Goal: Task Accomplishment & Management: Manage account settings

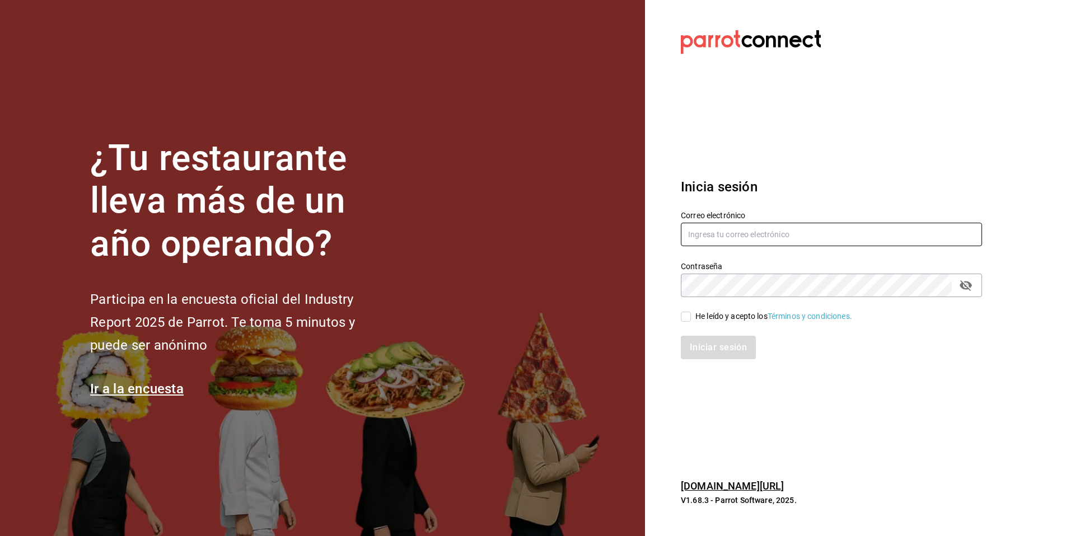
type input "[EMAIL_ADDRESS][DOMAIN_NAME]"
drag, startPoint x: 689, startPoint y: 319, endPoint x: 729, endPoint y: 351, distance: 51.3
click at [689, 319] on input "He leído y acepto los Términos y condiciones." at bounding box center [686, 317] width 10 height 10
checkbox input "true"
click at [717, 348] on button "Iniciar sesión" at bounding box center [719, 348] width 76 height 24
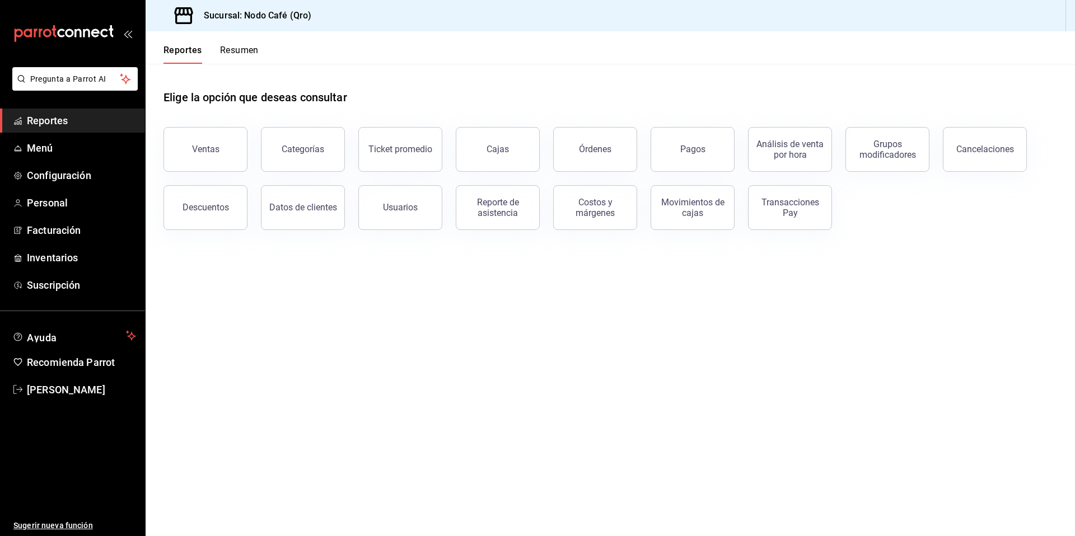
click at [427, 214] on button "Usuarios" at bounding box center [400, 207] width 84 height 45
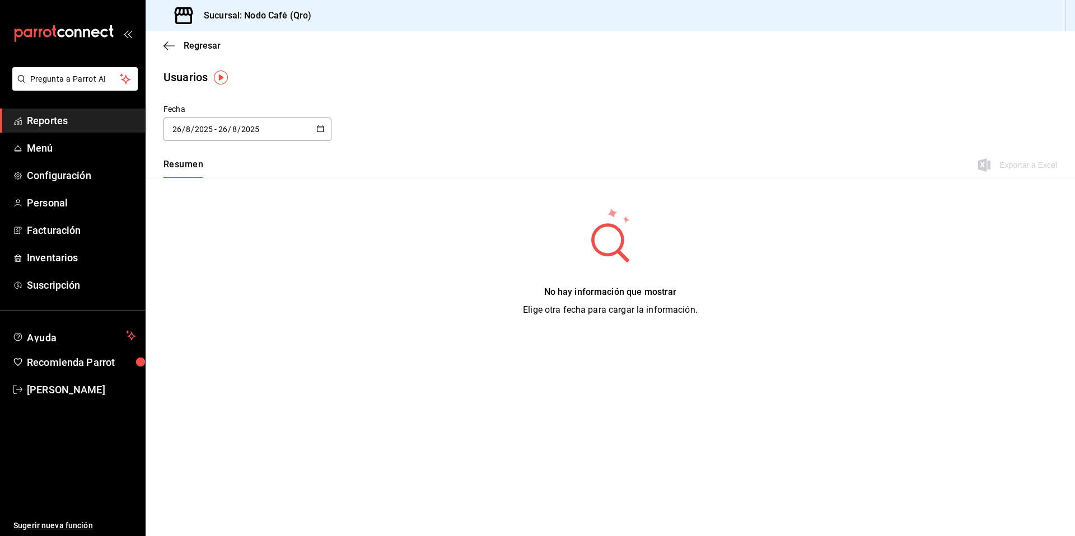
click at [320, 129] on icon "button" at bounding box center [320, 129] width 8 height 8
click at [217, 272] on li "Año actual" at bounding box center [217, 265] width 106 height 25
type input "[DATE]"
type input "1"
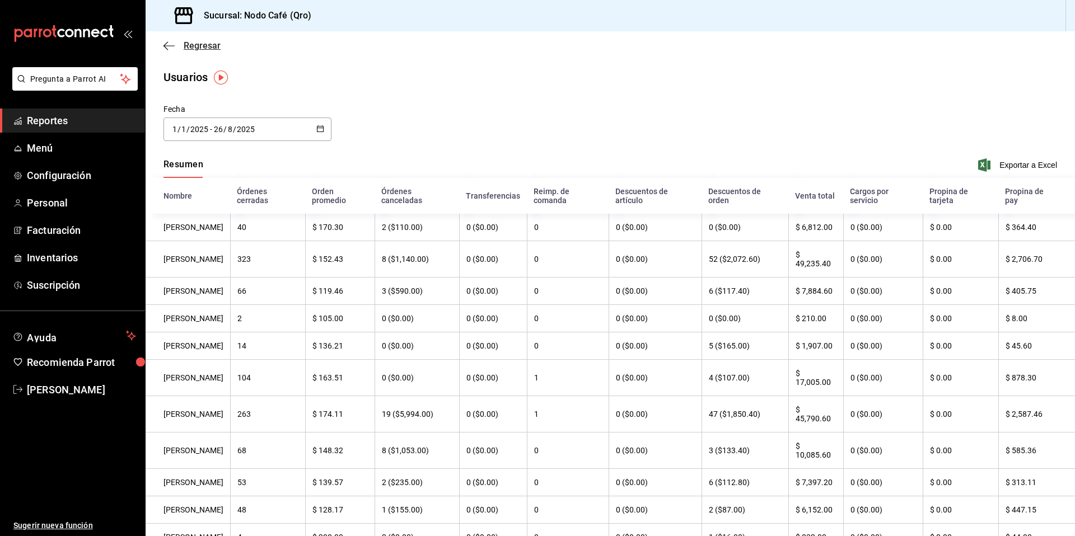
click at [170, 44] on icon "button" at bounding box center [169, 46] width 11 height 10
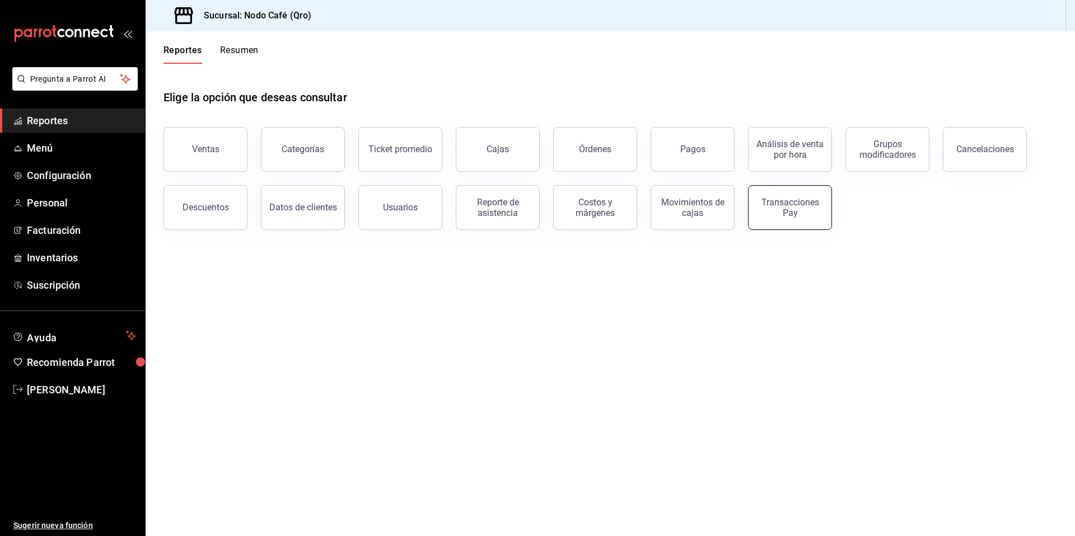
click at [761, 217] on div "Transacciones Pay" at bounding box center [789, 207] width 69 height 21
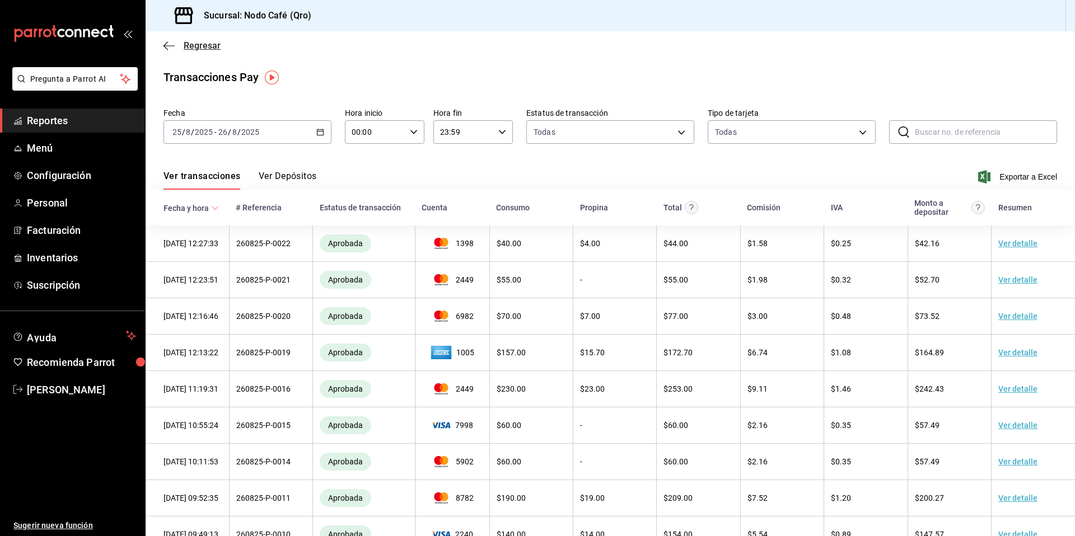
click at [166, 44] on icon "button" at bounding box center [169, 46] width 11 height 10
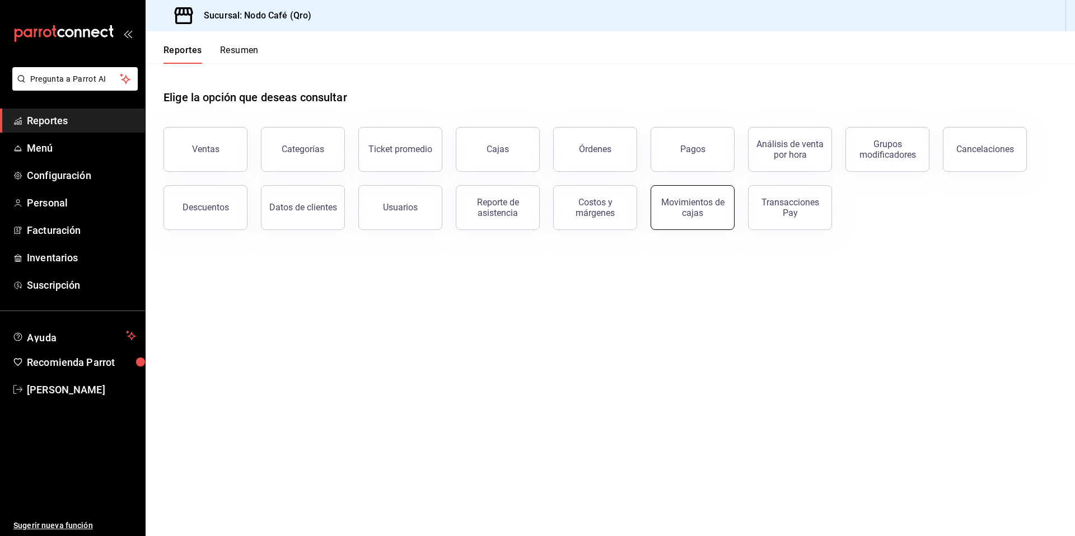
click at [673, 218] on button "Movimientos de cajas" at bounding box center [693, 207] width 84 height 45
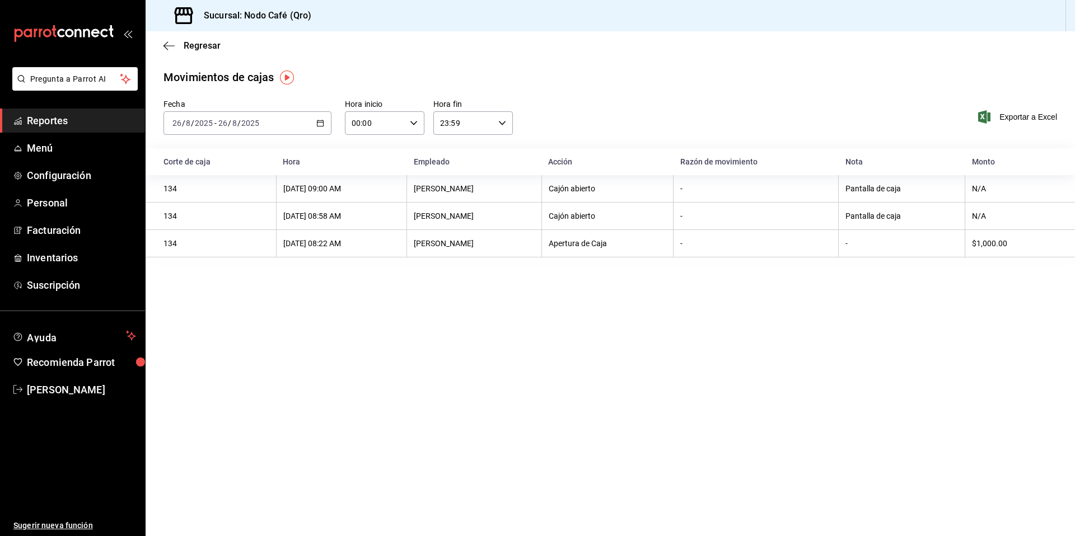
click at [319, 121] on icon "button" at bounding box center [320, 123] width 8 height 8
click at [186, 180] on span "Ayer" at bounding box center [216, 182] width 87 height 12
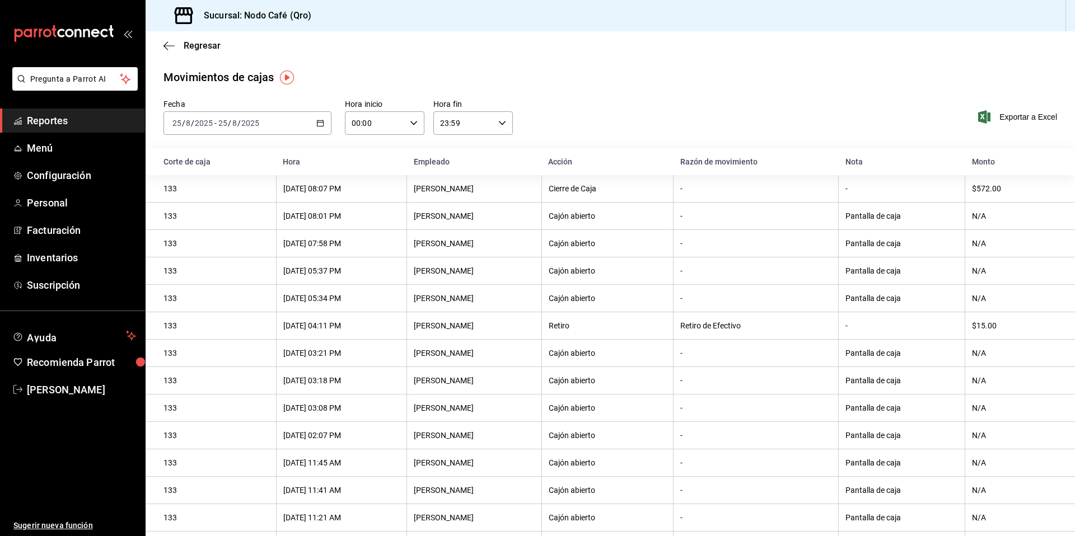
click at [321, 128] on div "[DATE] [DATE] - [DATE] [DATE]" at bounding box center [248, 123] width 168 height 24
click at [213, 208] on span "Semana actual" at bounding box center [216, 208] width 87 height 12
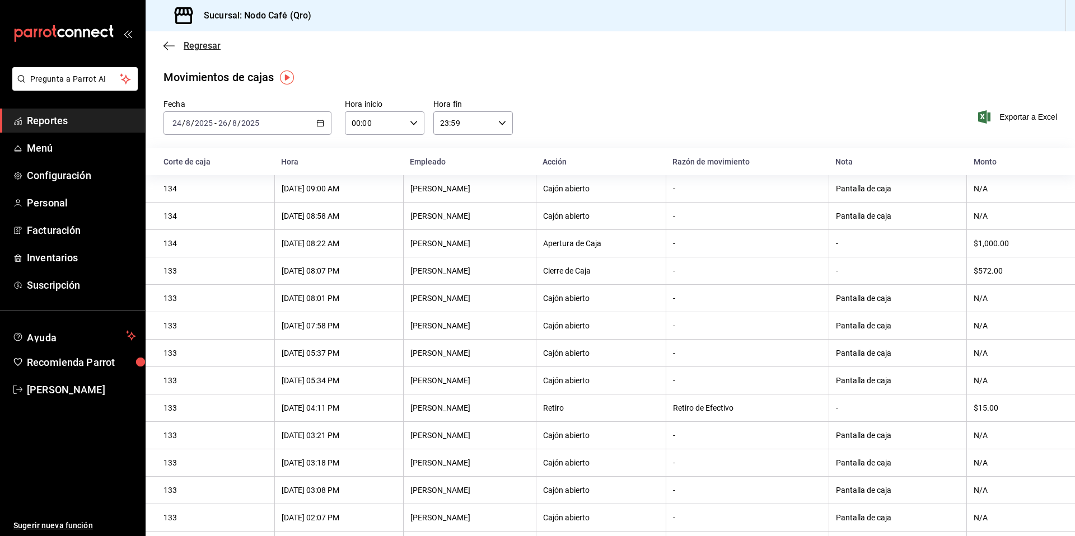
click at [167, 44] on icon "button" at bounding box center [169, 46] width 11 height 10
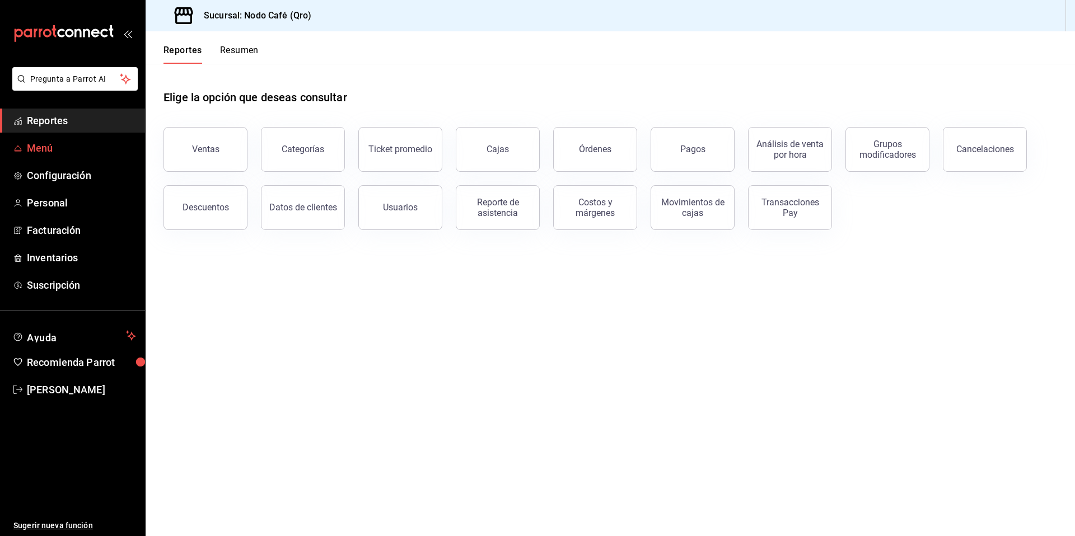
click at [31, 146] on span "Menú" at bounding box center [81, 148] width 109 height 15
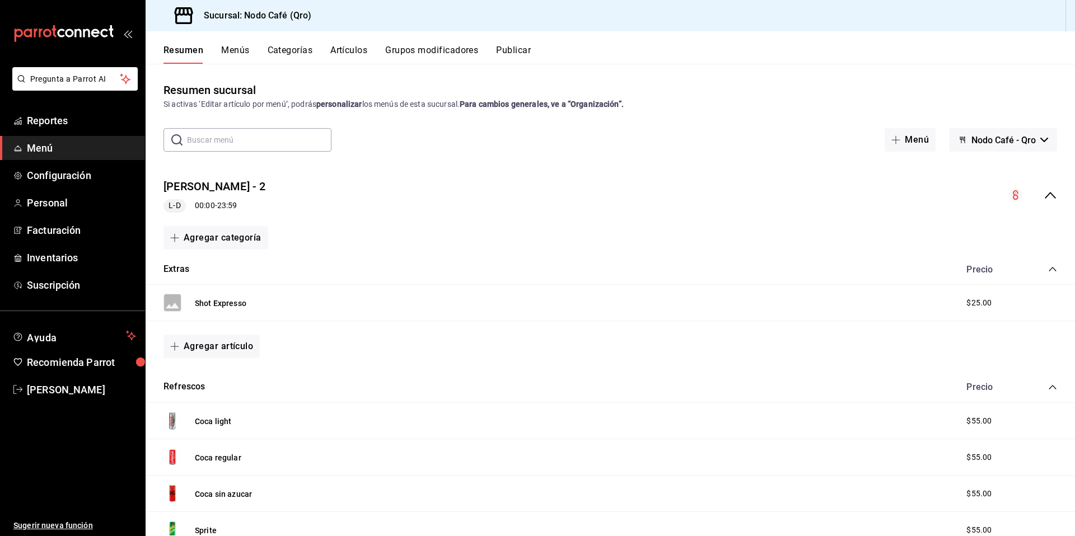
click at [986, 141] on span "Nodo Café - Qro" at bounding box center [1004, 140] width 64 height 11
click at [518, 136] on div at bounding box center [537, 268] width 1075 height 536
click at [233, 47] on button "Menús" at bounding box center [235, 54] width 28 height 19
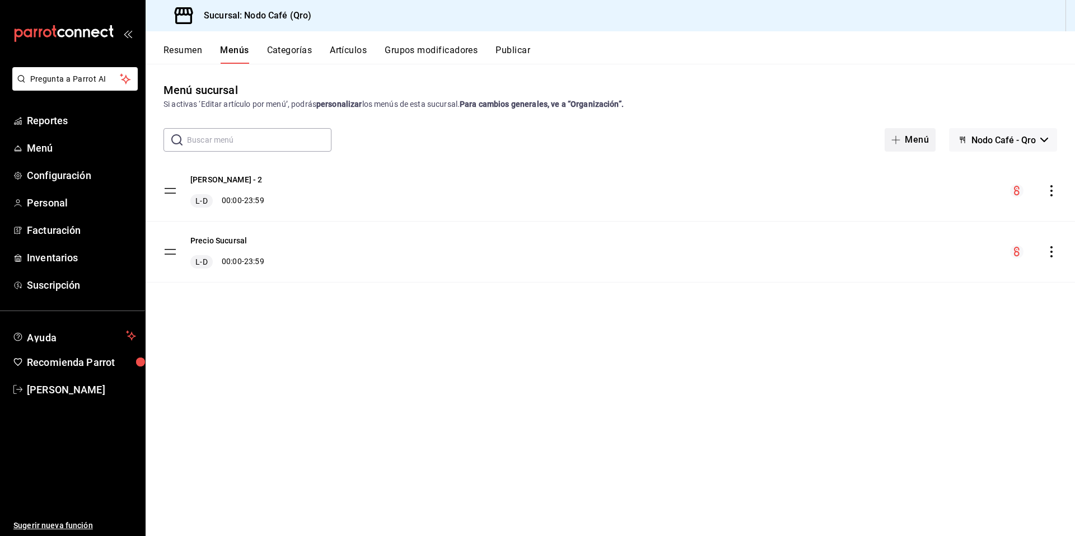
click at [898, 137] on icon "button" at bounding box center [896, 140] width 9 height 9
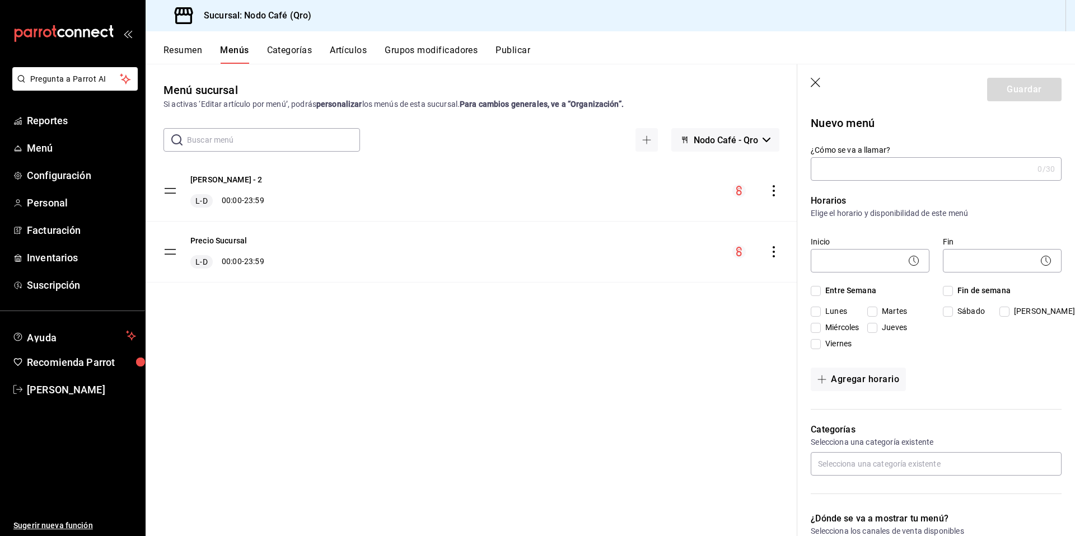
click at [815, 81] on icon "button" at bounding box center [816, 83] width 10 height 10
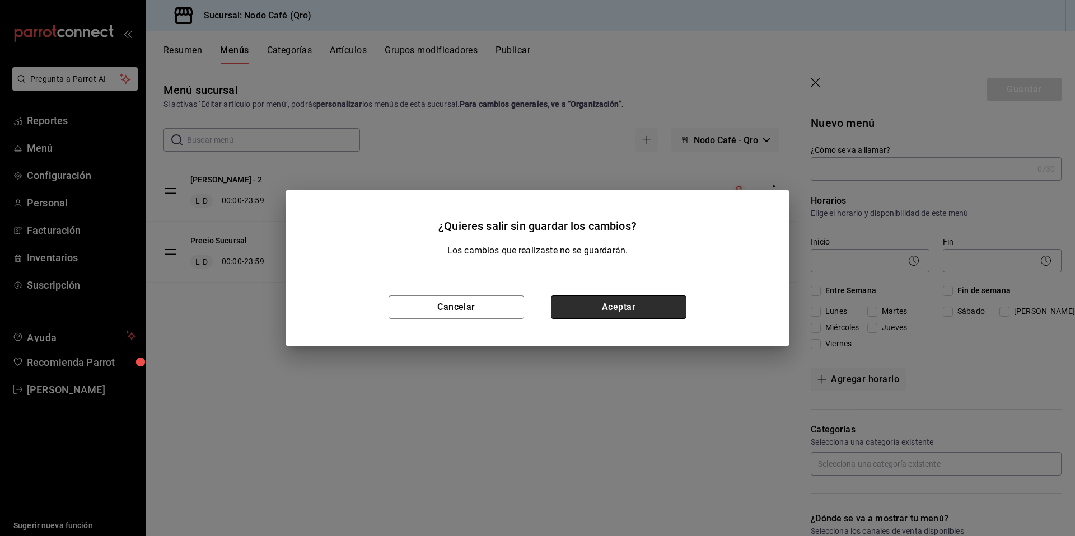
click at [586, 310] on button "Aceptar" at bounding box center [619, 308] width 136 height 24
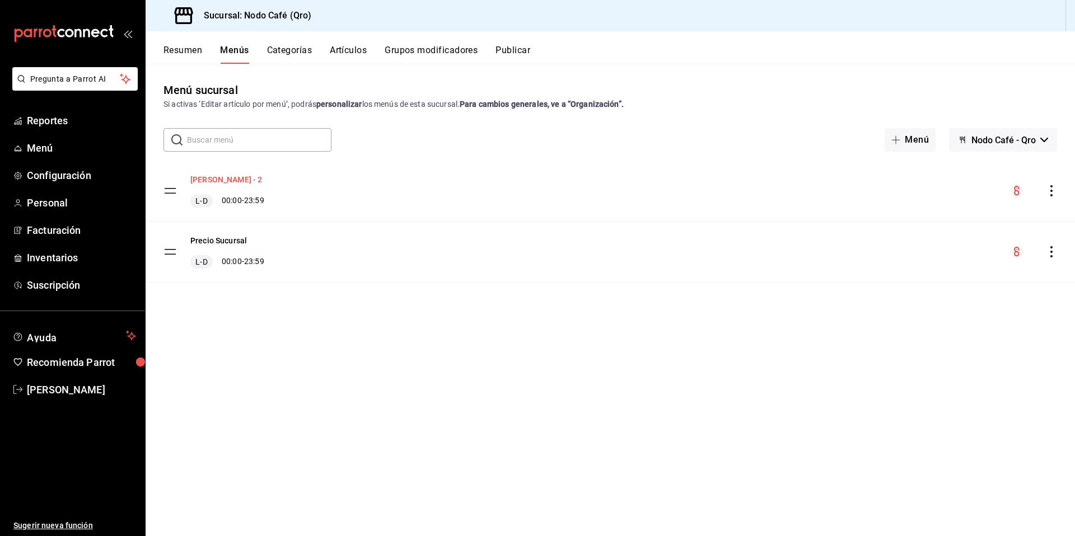
click at [219, 182] on button "[PERSON_NAME] - 2" at bounding box center [226, 179] width 72 height 11
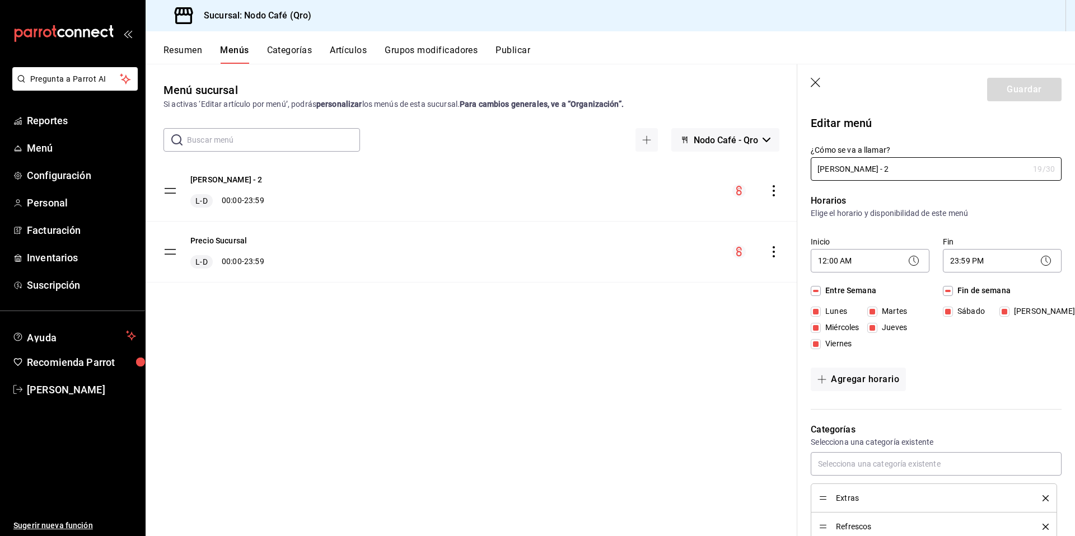
click at [814, 84] on icon "button" at bounding box center [816, 83] width 10 height 10
checkbox input "false"
type input "1756234438466"
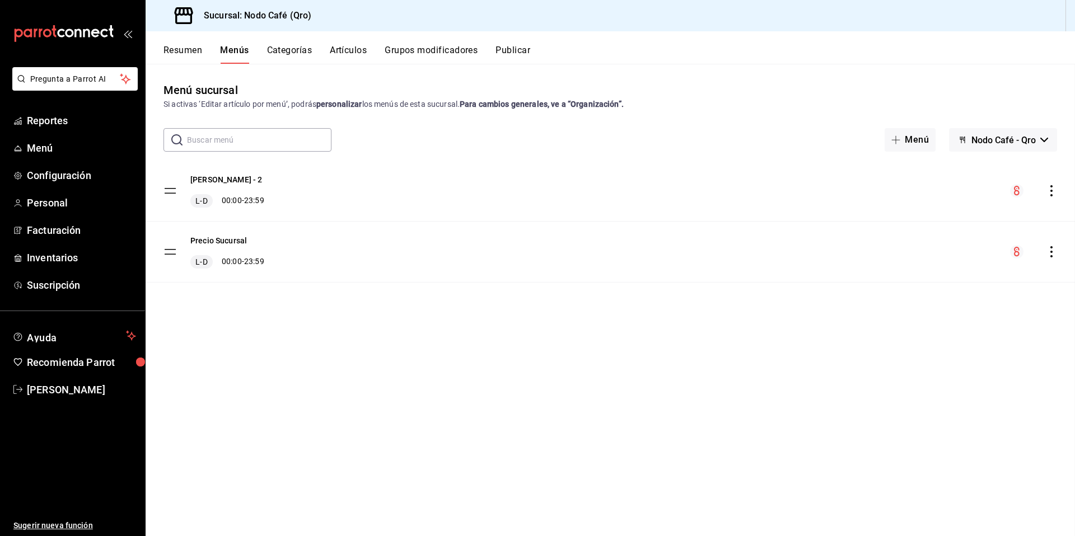
checkbox input "false"
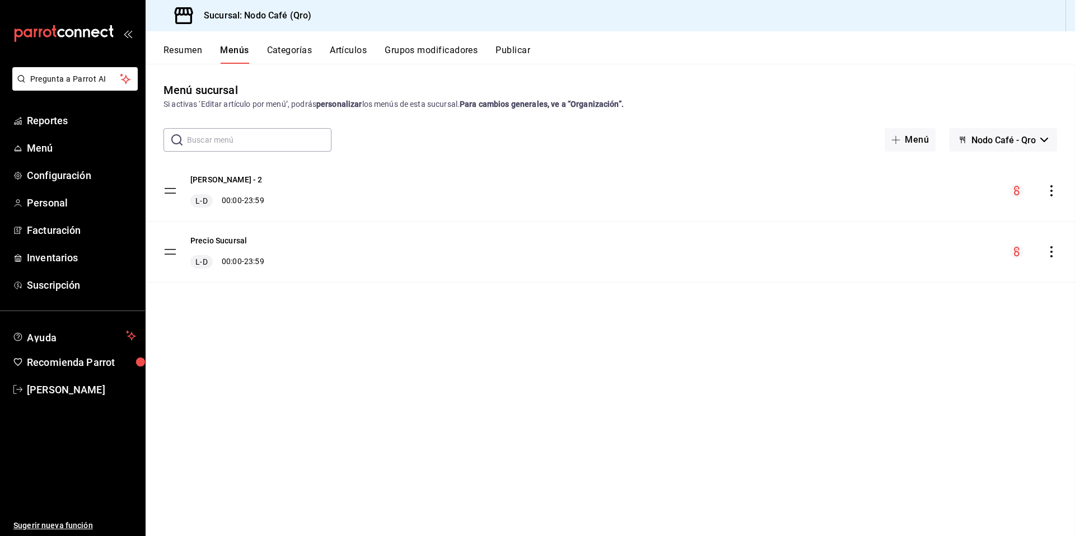
checkbox input "false"
click at [1043, 141] on icon "button" at bounding box center [1045, 140] width 8 height 4
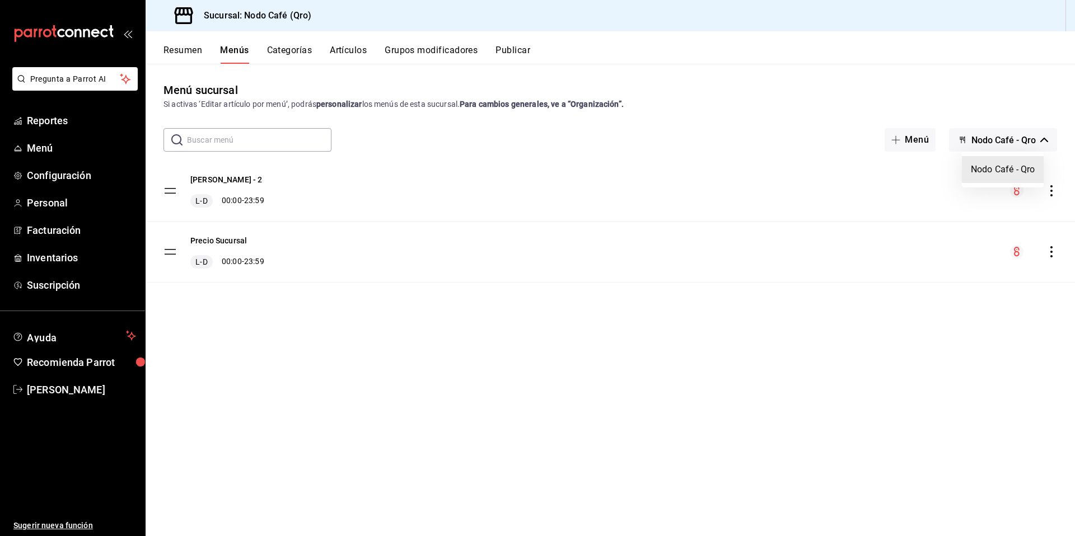
click at [1005, 174] on li "Nodo Café - Qro" at bounding box center [1003, 169] width 82 height 27
click at [189, 51] on button "Resumen" at bounding box center [183, 54] width 39 height 19
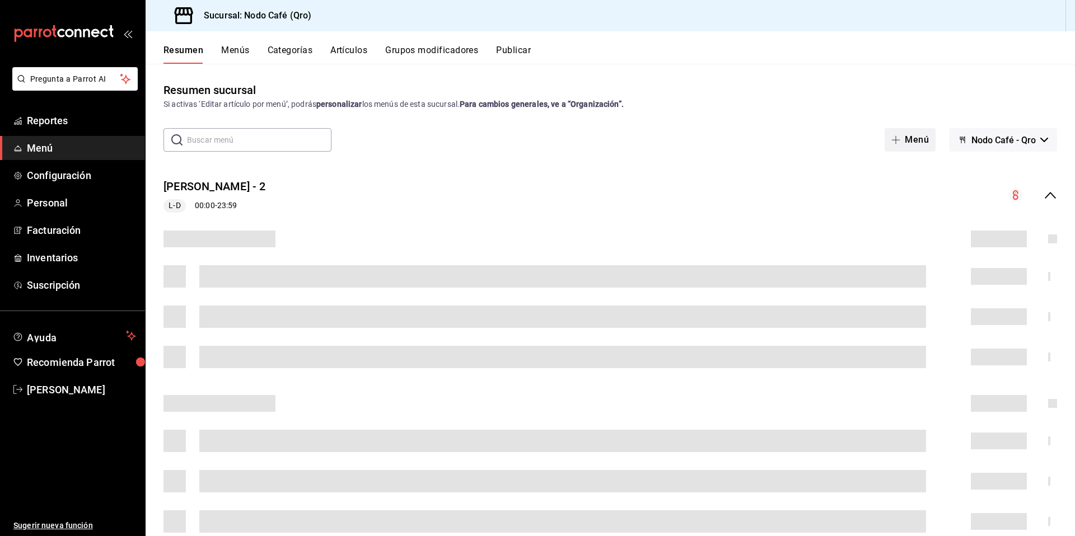
click at [913, 140] on button "Menú" at bounding box center [910, 140] width 51 height 24
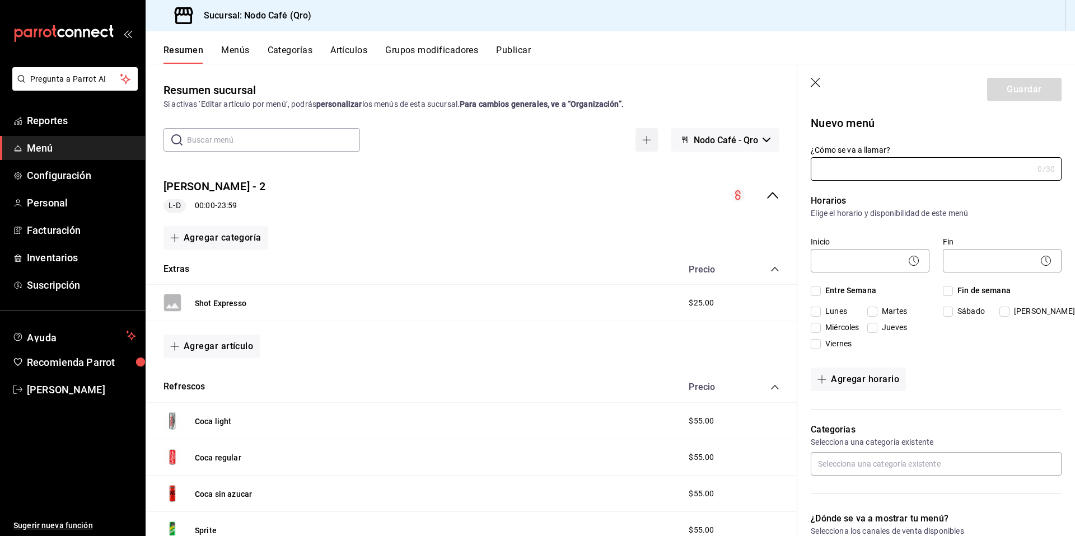
click at [649, 144] on button "button" at bounding box center [647, 140] width 22 height 24
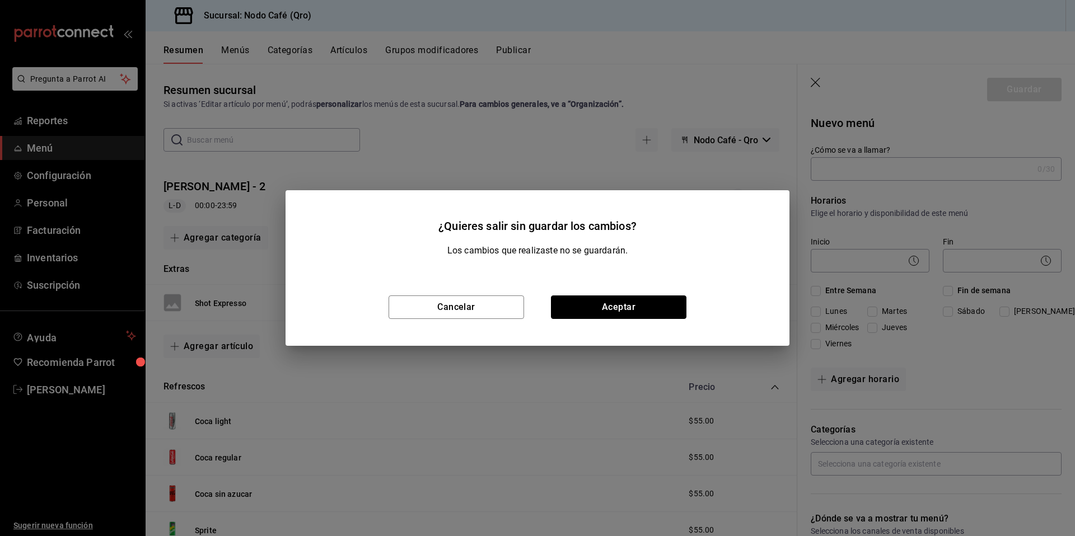
click at [620, 305] on button "Aceptar" at bounding box center [619, 308] width 136 height 24
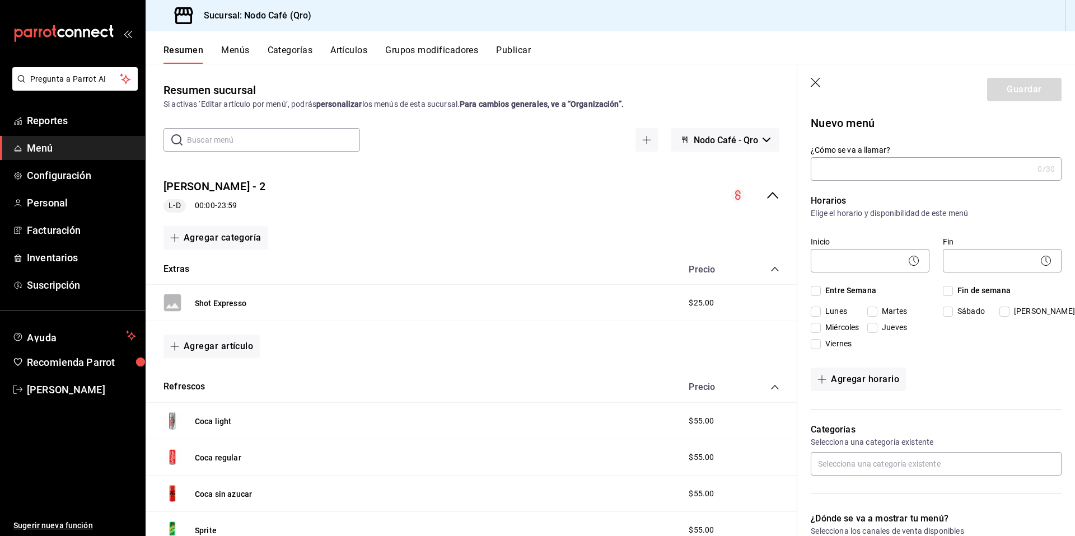
click at [815, 81] on icon "button" at bounding box center [816, 83] width 11 height 11
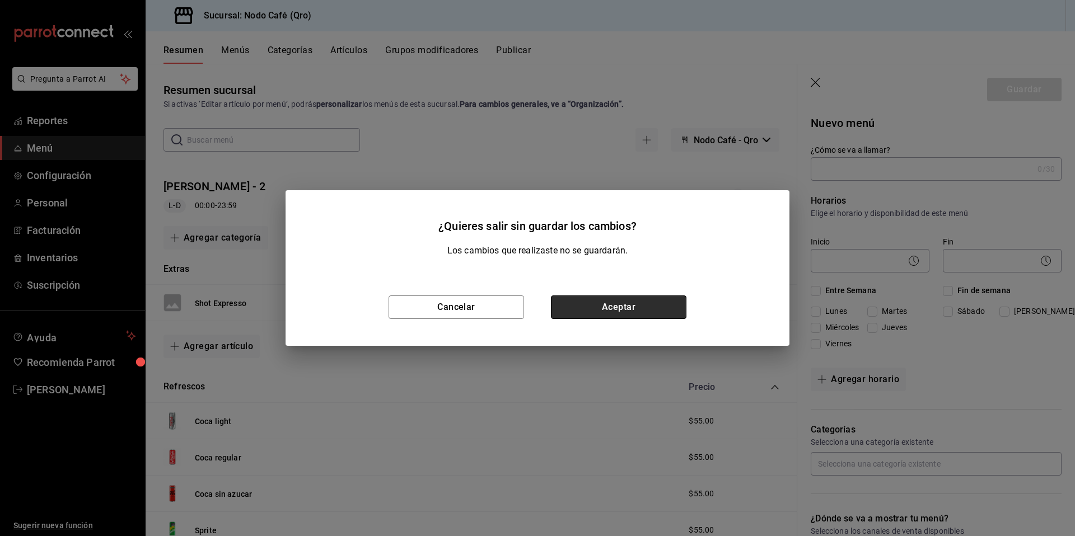
click at [598, 306] on button "Aceptar" at bounding box center [619, 308] width 136 height 24
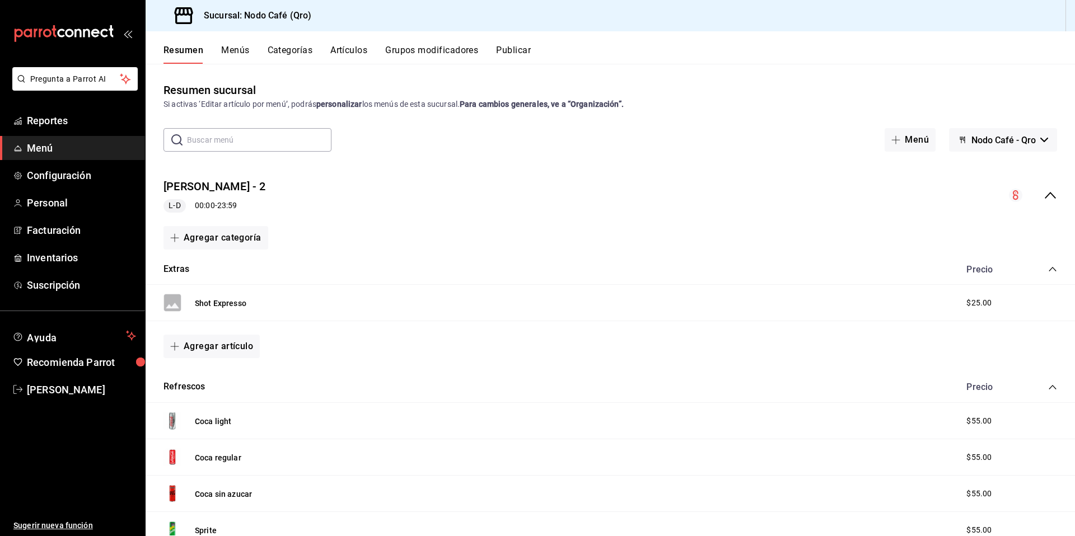
click at [241, 51] on button "Menús" at bounding box center [235, 54] width 28 height 19
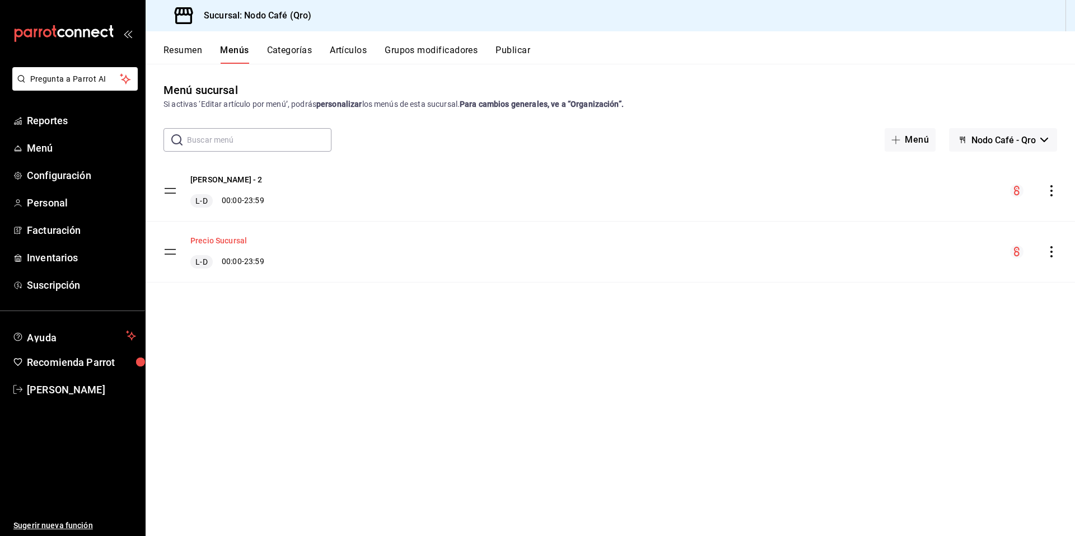
click at [225, 244] on button "Precio Sucursal" at bounding box center [218, 240] width 57 height 11
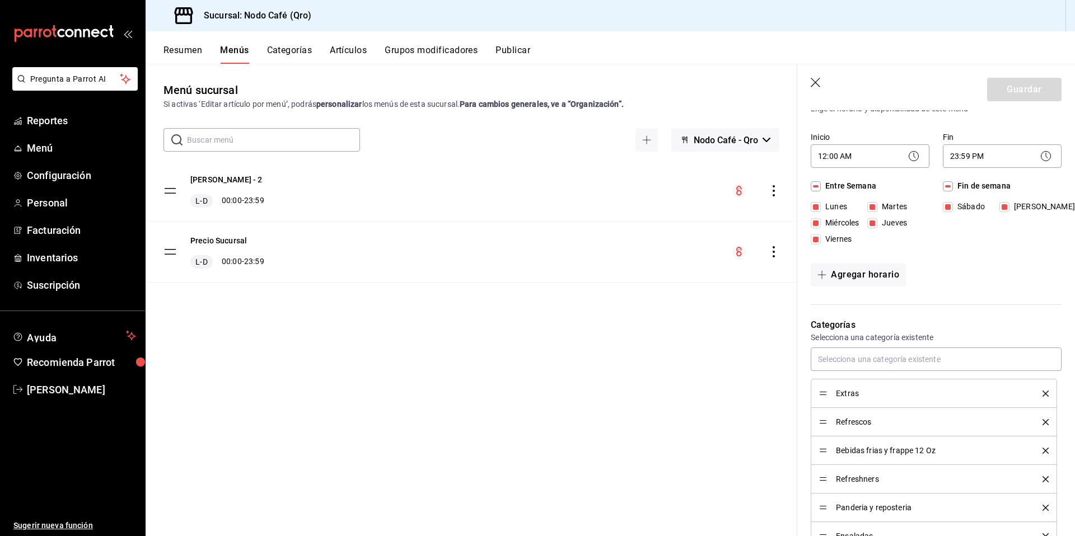
scroll to position [76, 0]
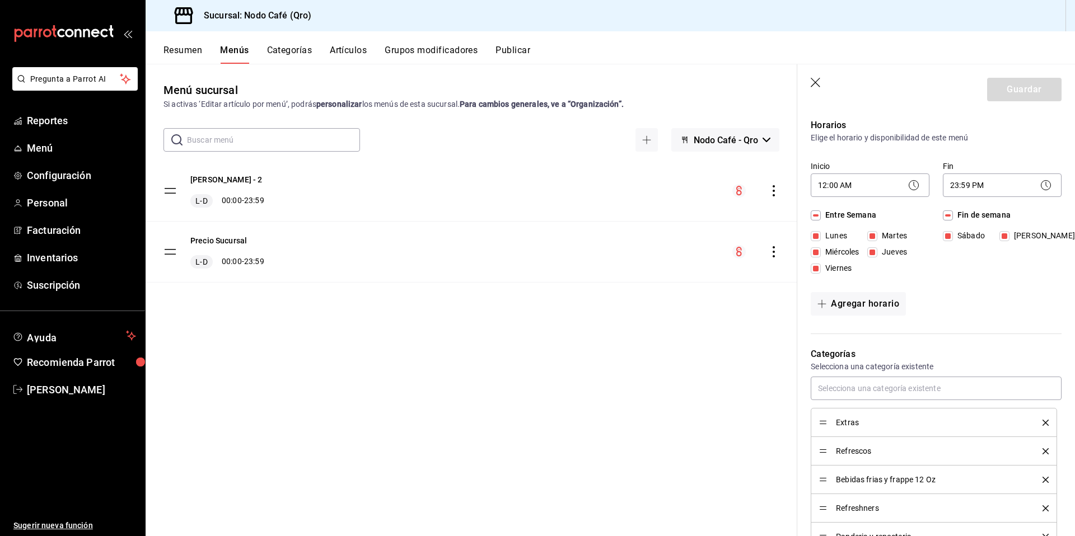
click at [292, 54] on button "Categorías" at bounding box center [289, 54] width 45 height 19
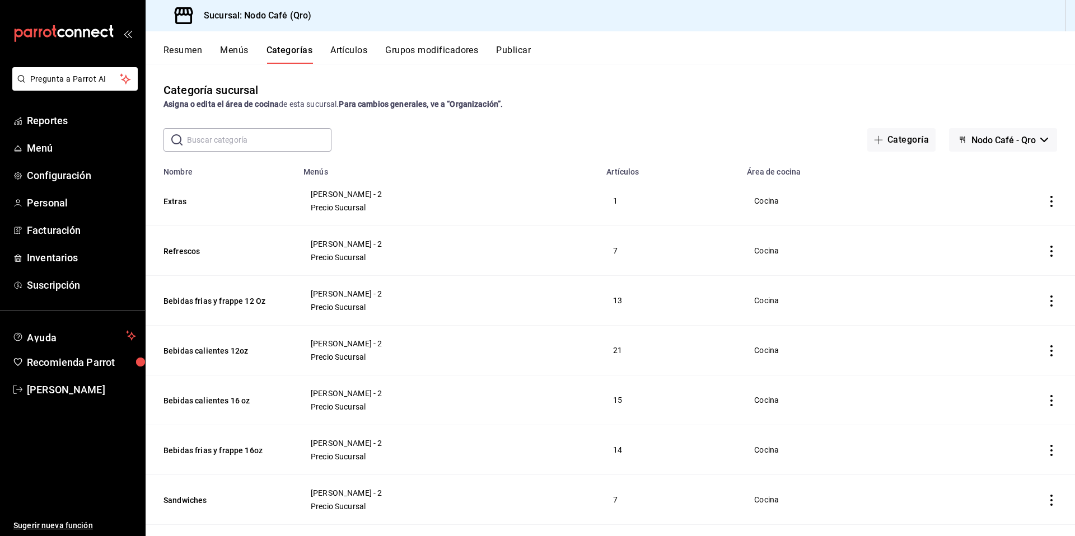
click at [360, 53] on button "Artículos" at bounding box center [348, 54] width 37 height 19
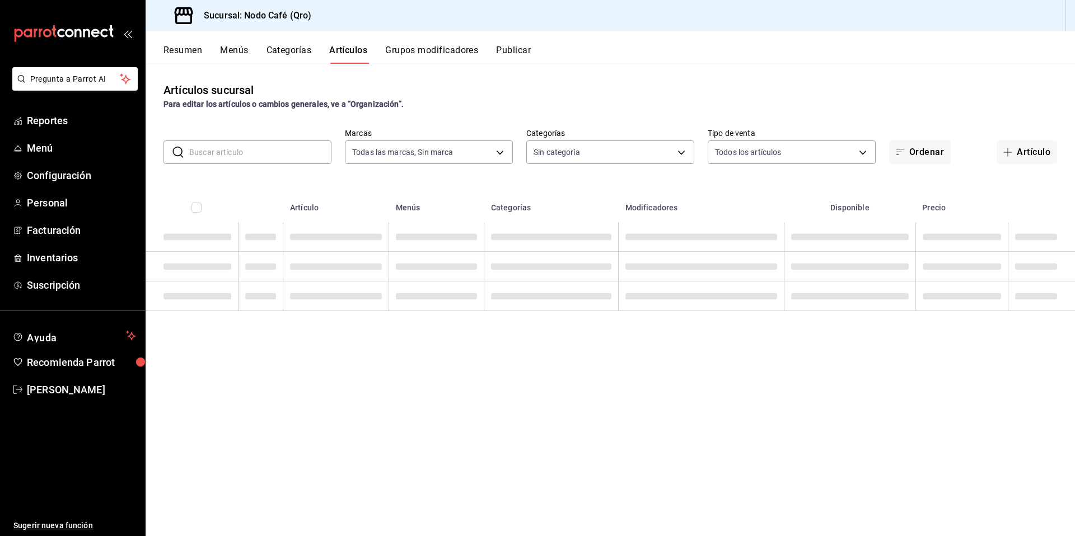
type input "9b0ce863-790e-4458-bc0a-22b74a848044"
type input "b728ed03-c642-4843-92a9-9d1e973f23f2,10ec780b-34a2-4ee7-b483-43f5844d1f66,d4957…"
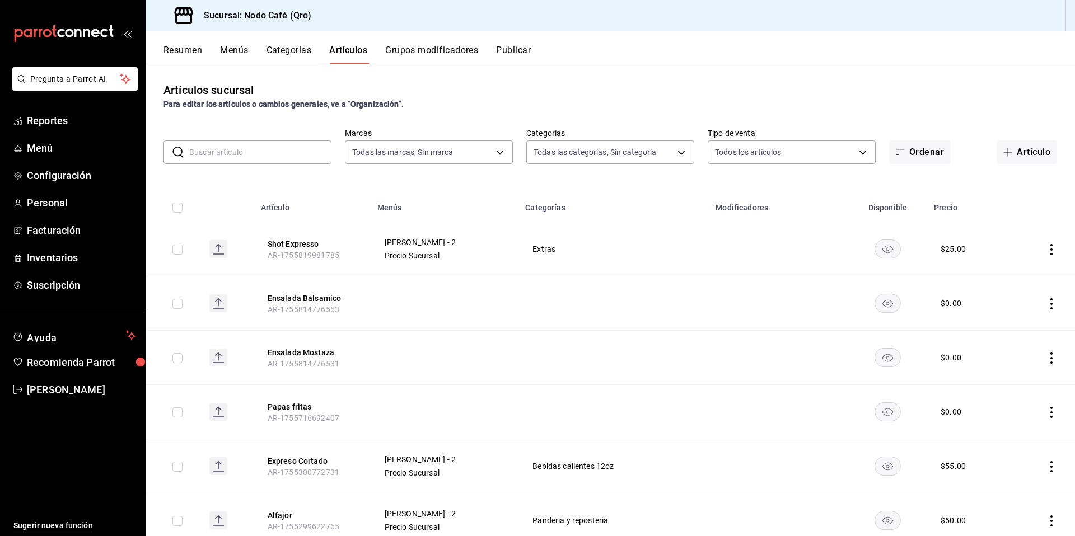
click at [437, 50] on button "Grupos modificadores" at bounding box center [431, 54] width 93 height 19
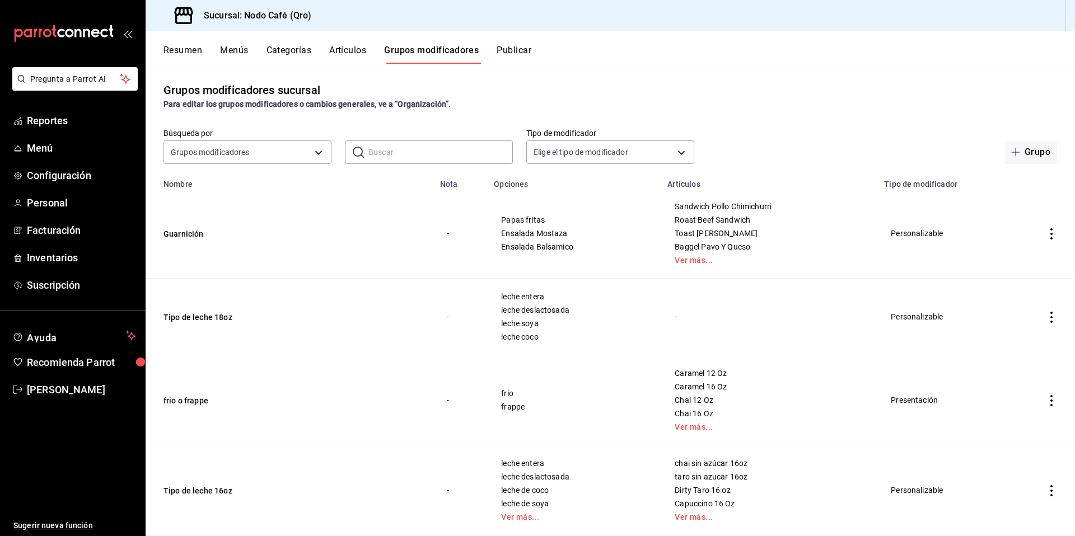
click at [512, 51] on button "Publicar" at bounding box center [514, 54] width 35 height 19
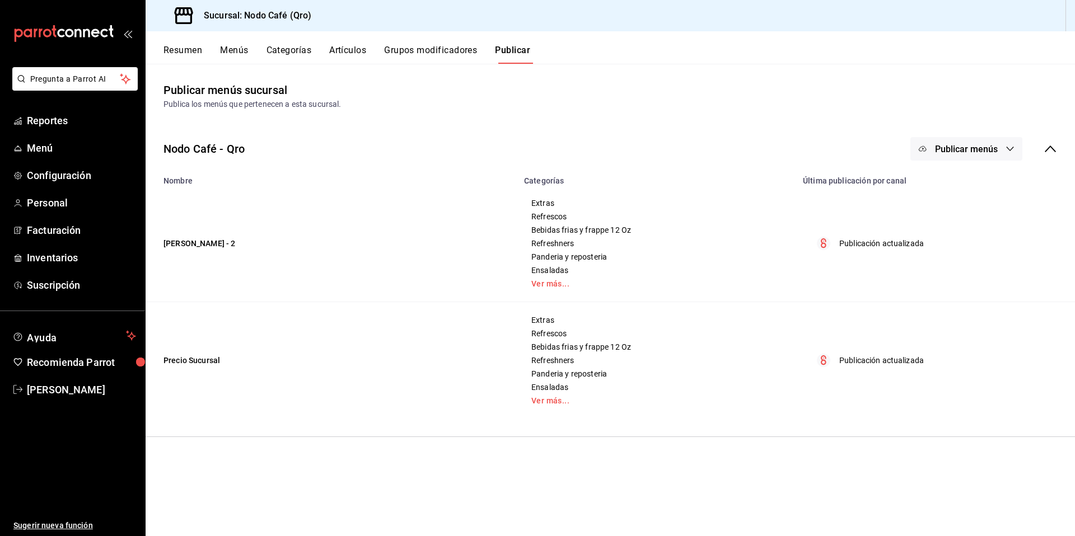
click at [175, 51] on button "Resumen" at bounding box center [183, 54] width 39 height 19
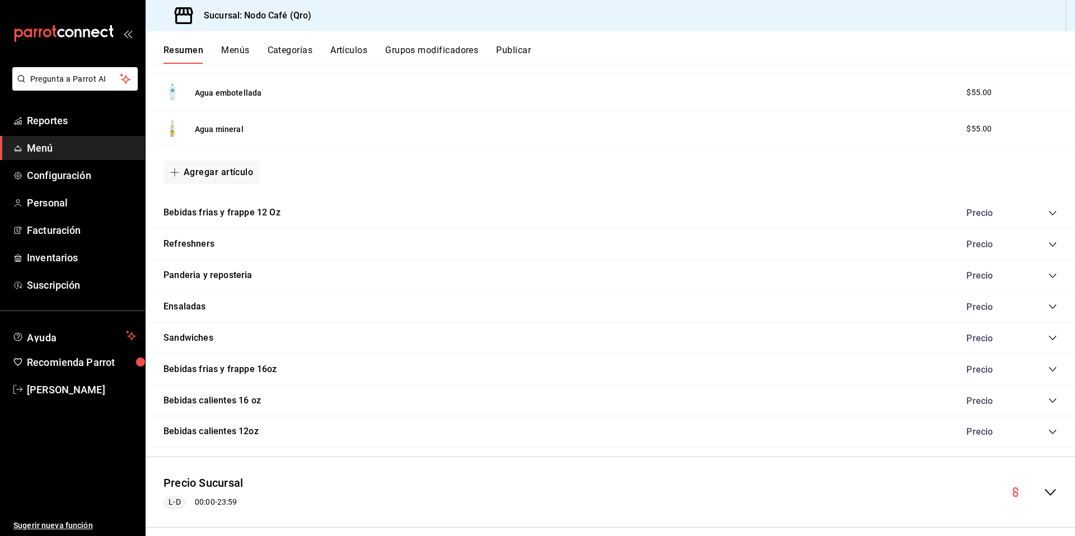
scroll to position [525, 0]
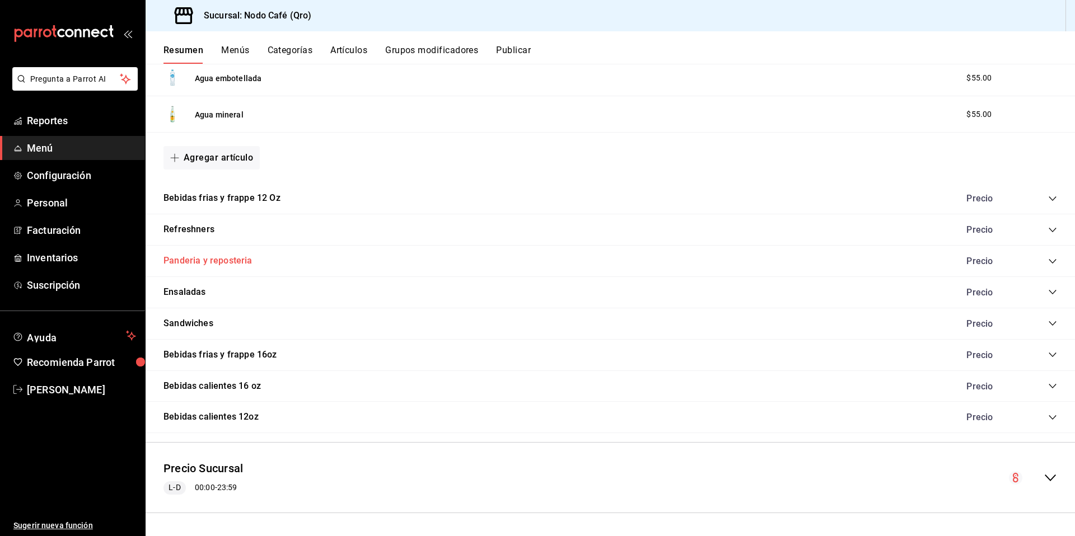
click at [188, 260] on button "Panderia y reposteria" at bounding box center [208, 261] width 89 height 13
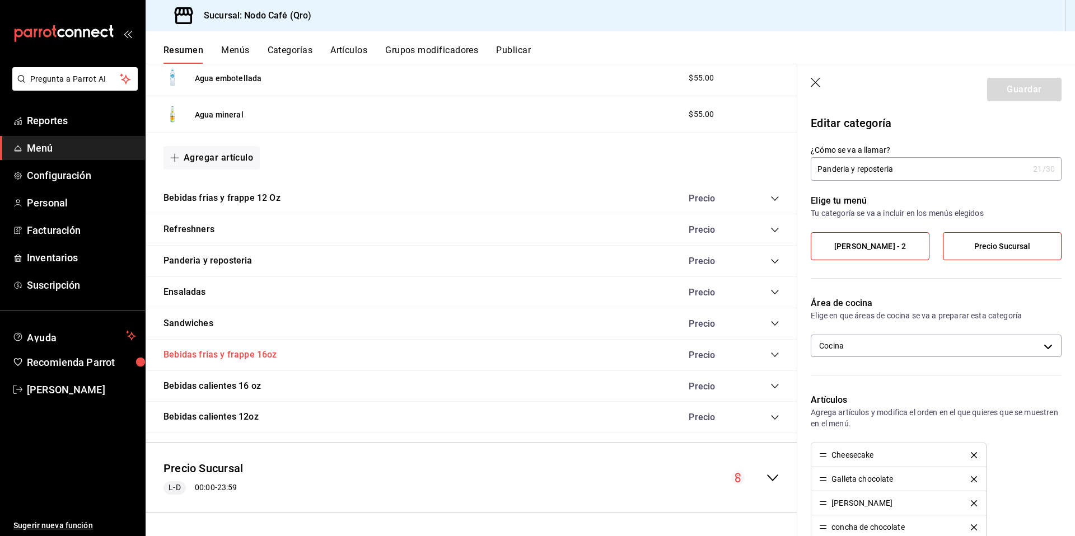
drag, startPoint x: 224, startPoint y: 198, endPoint x: 260, endPoint y: 354, distance: 161.0
click at [259, 358] on div "Extras Precio Shot Expresso $25.00 Agregar artículo Refrescos Precio Coca light…" at bounding box center [472, 81] width 652 height 705
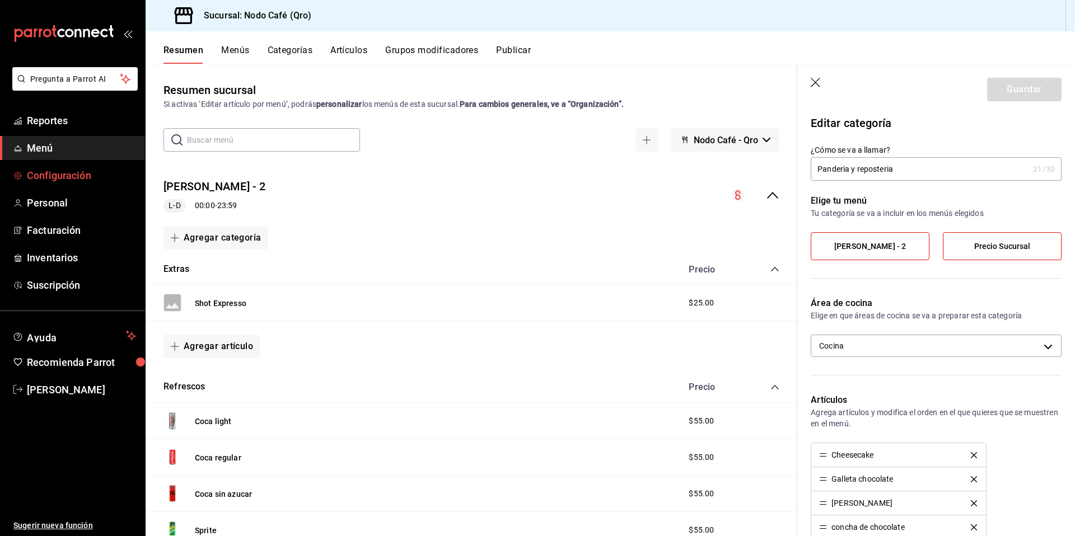
click at [67, 178] on span "Configuración" at bounding box center [81, 175] width 109 height 15
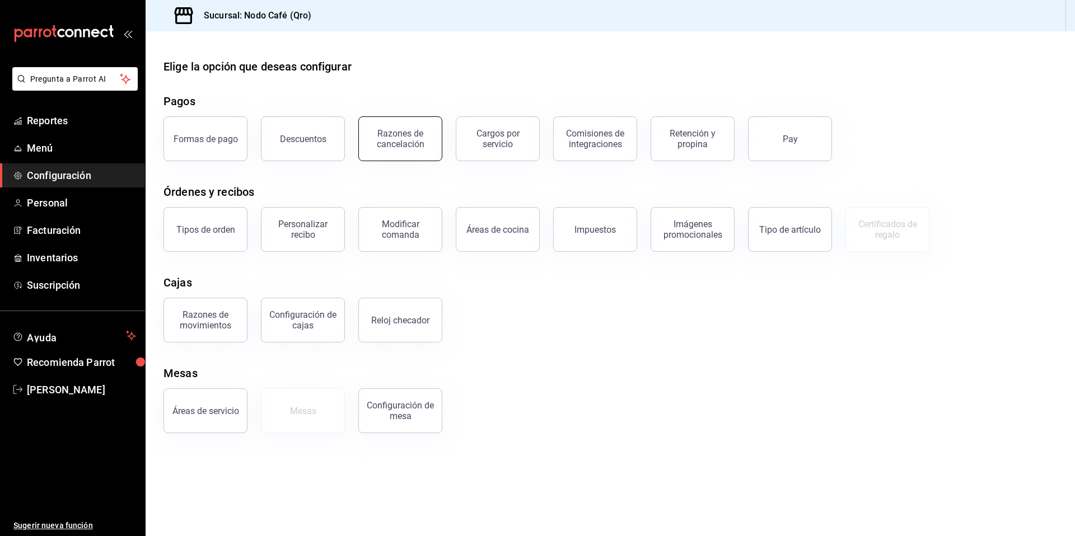
click at [402, 143] on div "Razones de cancelación" at bounding box center [400, 138] width 69 height 21
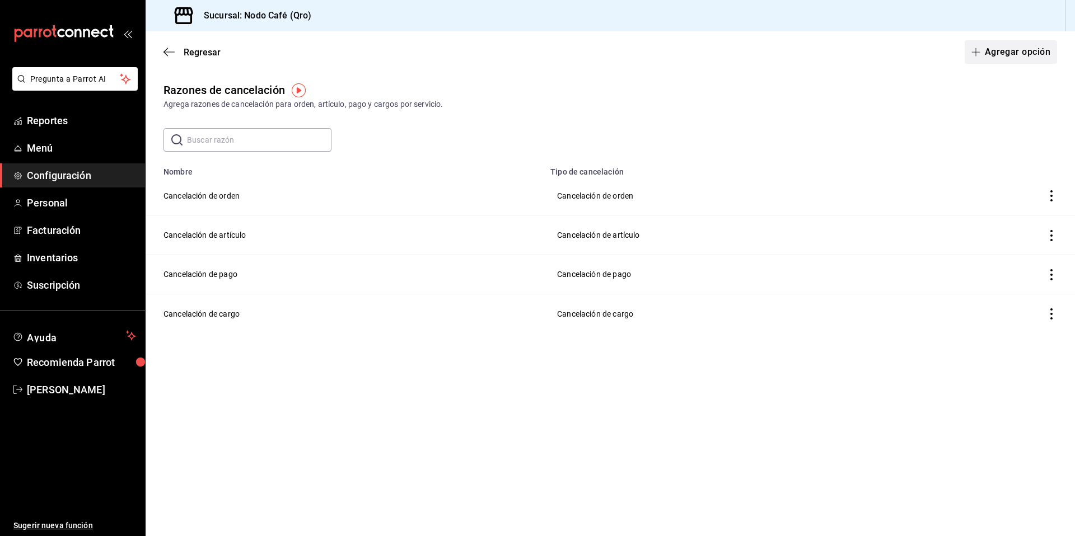
click at [988, 55] on button "Agregar opción" at bounding box center [1011, 52] width 92 height 24
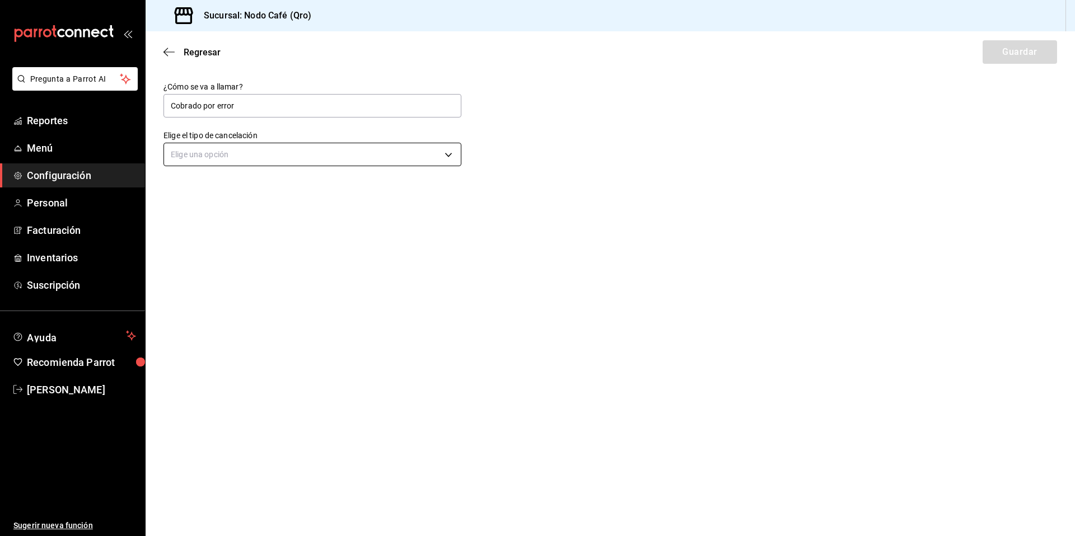
type input "Cobrado por error"
click at [223, 157] on body "Pregunta a Parrot AI Reportes Menú Configuración Personal Facturación Inventari…" at bounding box center [537, 268] width 1075 height 536
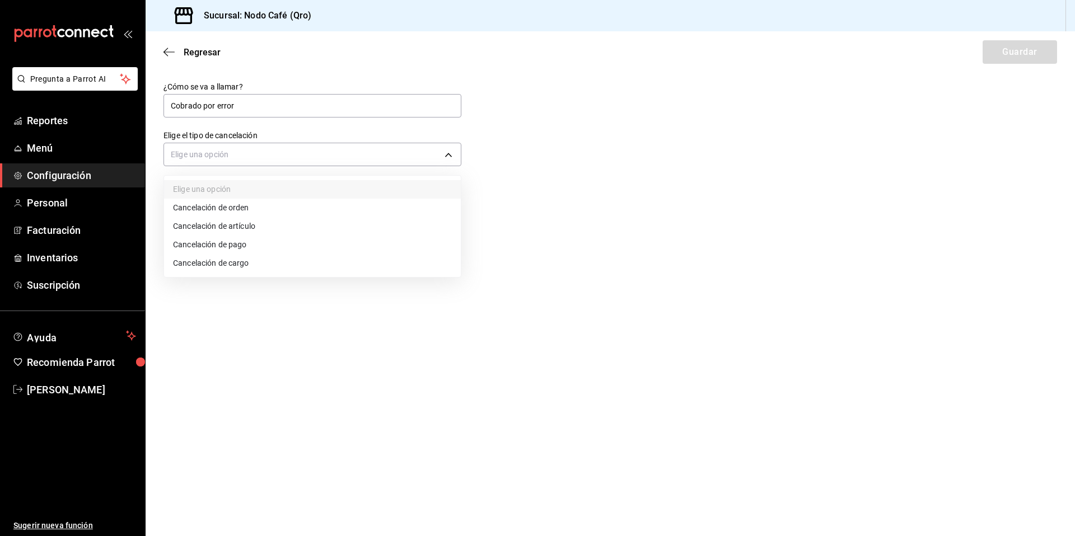
click at [251, 227] on li "Cancelación de artículo" at bounding box center [312, 226] width 297 height 18
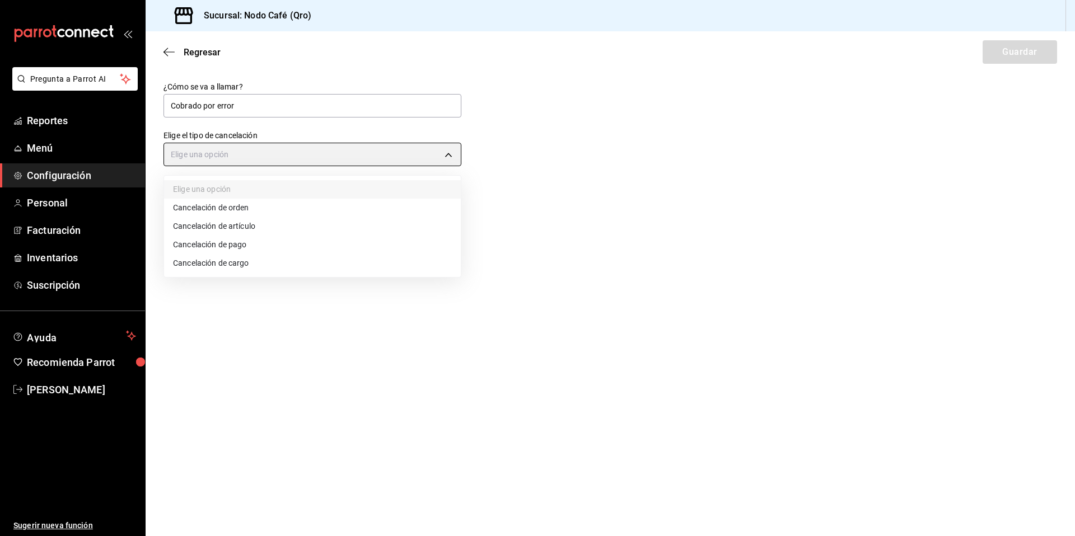
type input "ORDER_ITEM"
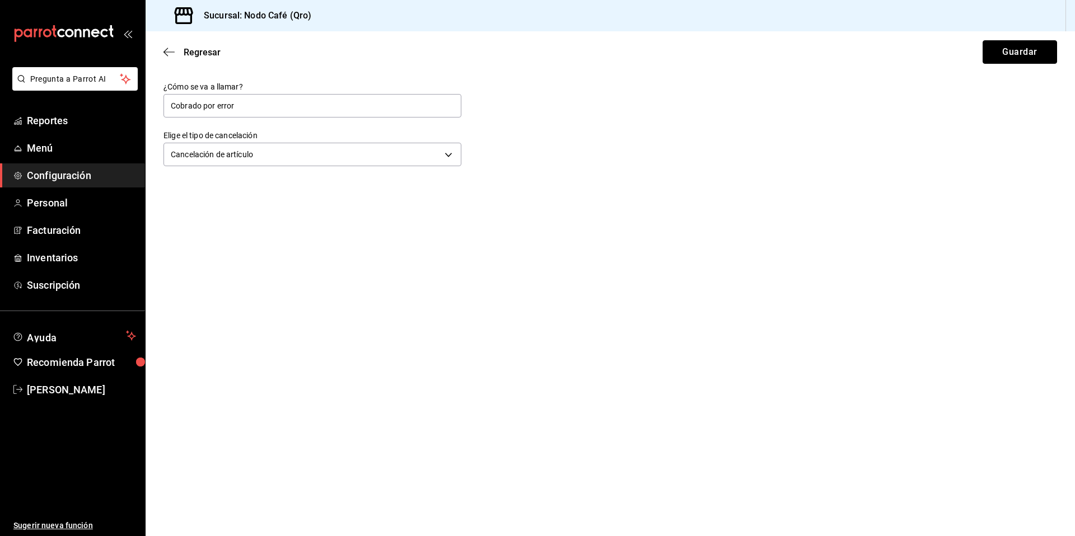
click at [1030, 54] on button "Guardar" at bounding box center [1020, 52] width 74 height 24
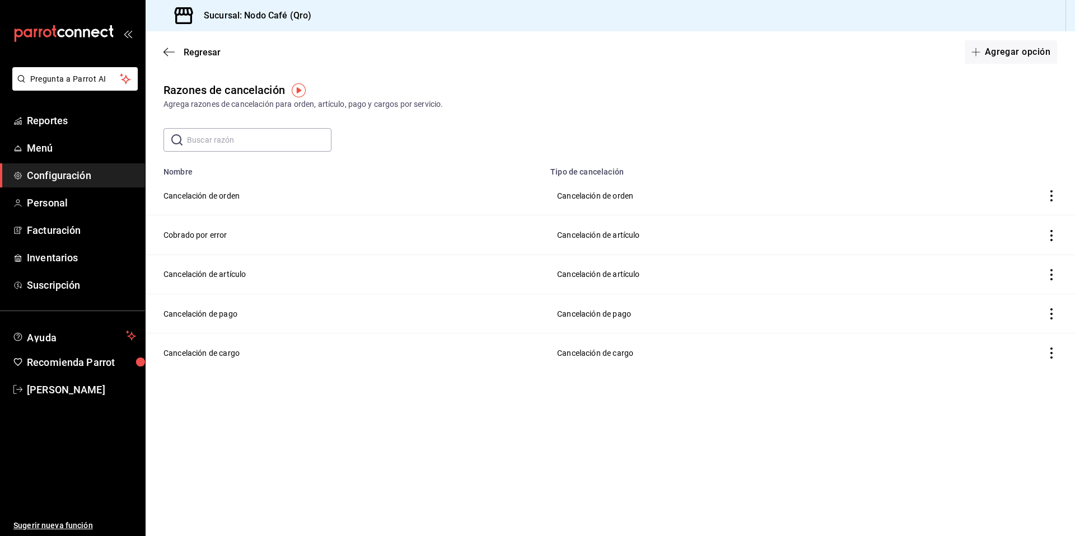
click at [226, 200] on td "Cancelación de orden" at bounding box center [345, 195] width 398 height 39
click at [230, 195] on td "Cancelación de orden" at bounding box center [345, 195] width 398 height 39
click at [1050, 193] on icon "actions" at bounding box center [1051, 195] width 11 height 11
click at [193, 49] on div at bounding box center [537, 268] width 1075 height 536
click at [214, 53] on span "Regresar" at bounding box center [202, 52] width 37 height 11
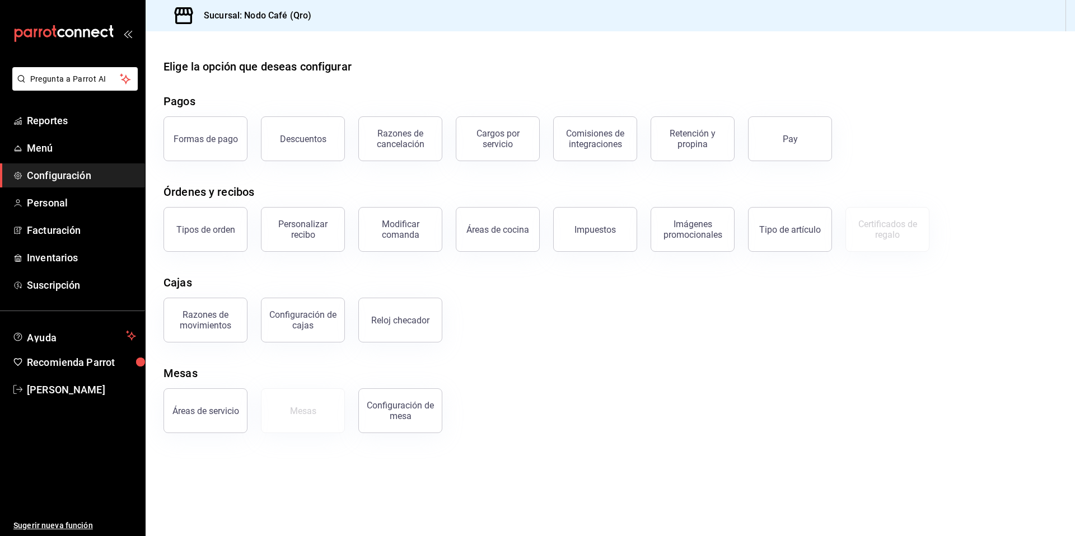
click at [305, 146] on button "Descuentos" at bounding box center [303, 138] width 84 height 45
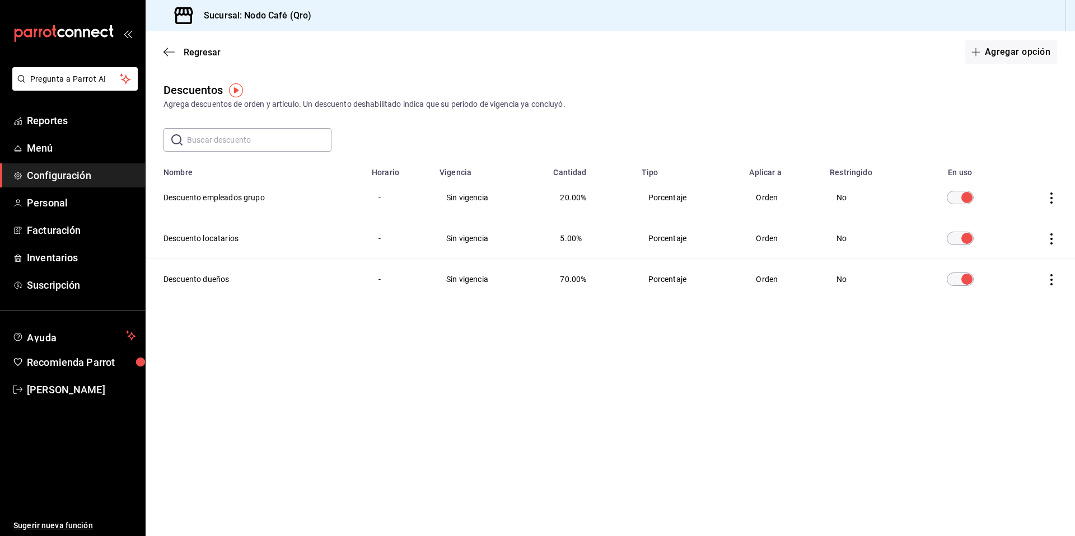
drag, startPoint x: 69, startPoint y: 175, endPoint x: 86, endPoint y: 176, distance: 16.8
click at [68, 175] on span "Configuración" at bounding box center [81, 175] width 109 height 15
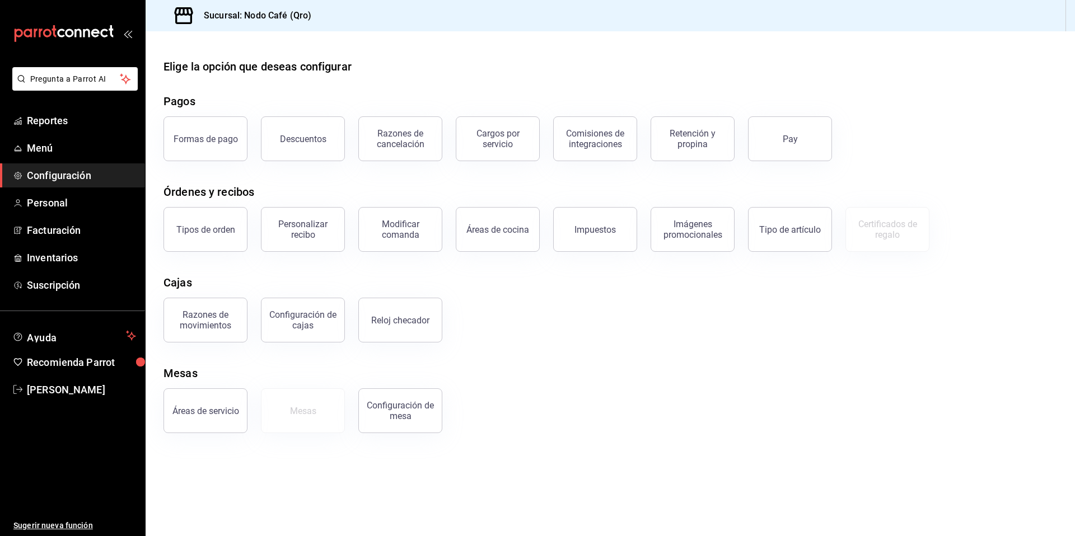
click at [291, 231] on div "Personalizar recibo" at bounding box center [302, 229] width 69 height 21
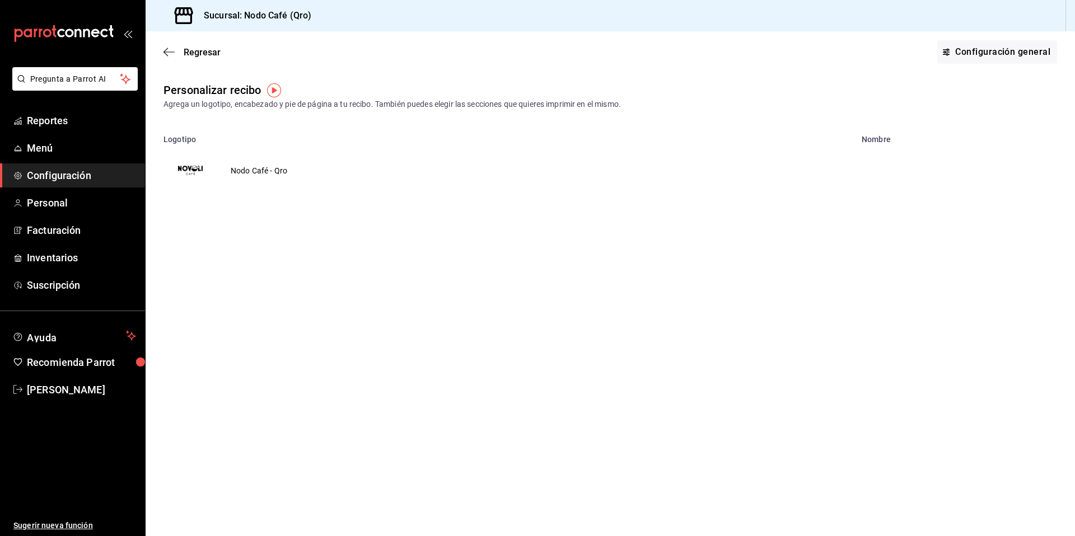
click at [249, 172] on td "Nodo Café - Qro" at bounding box center [258, 171] width 83 height 54
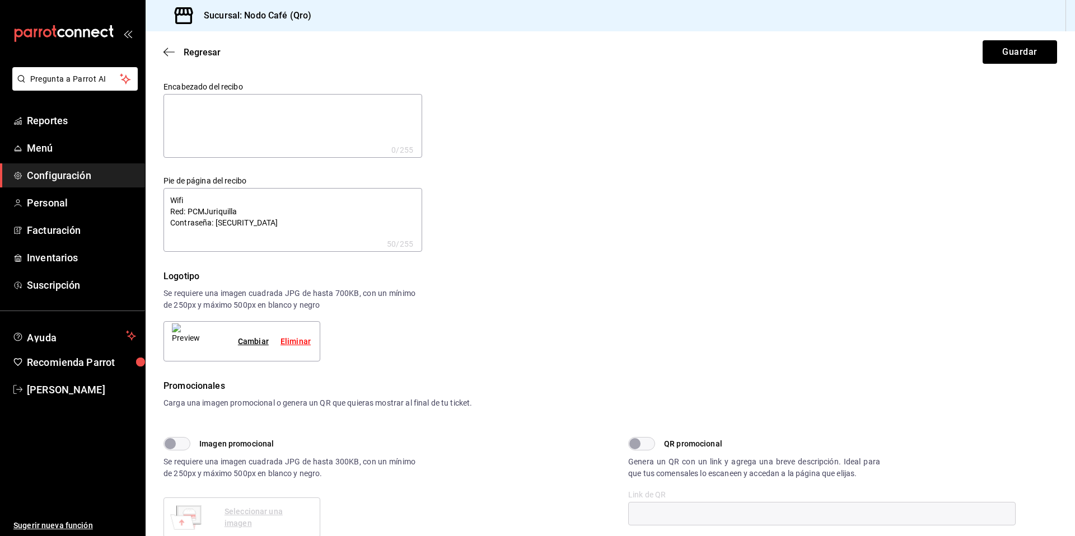
type textarea "x"
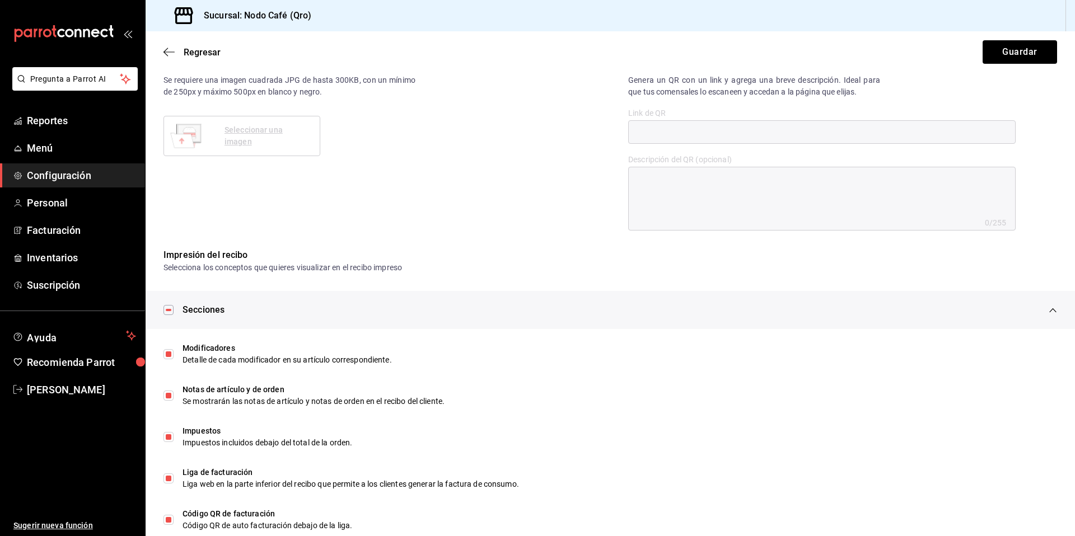
scroll to position [409, 0]
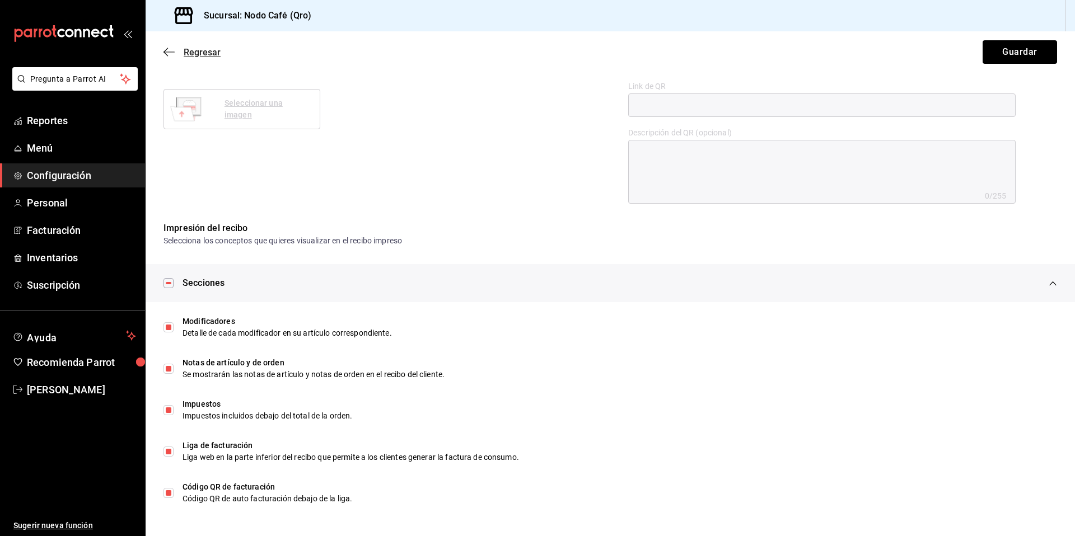
click at [197, 52] on span "Regresar" at bounding box center [202, 52] width 37 height 11
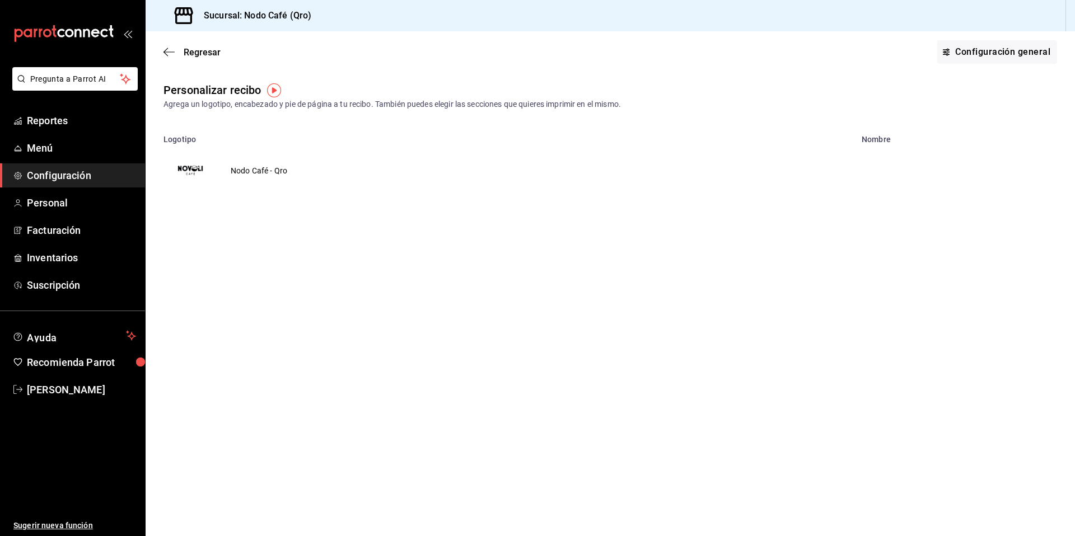
click at [79, 174] on span "Configuración" at bounding box center [81, 175] width 109 height 15
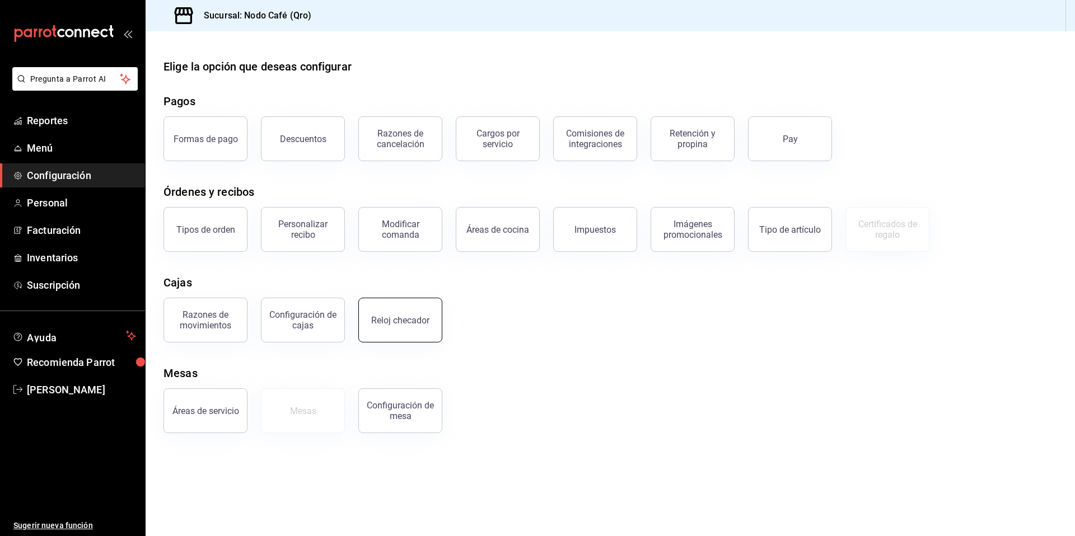
click at [391, 319] on div "Reloj checador" at bounding box center [400, 320] width 58 height 11
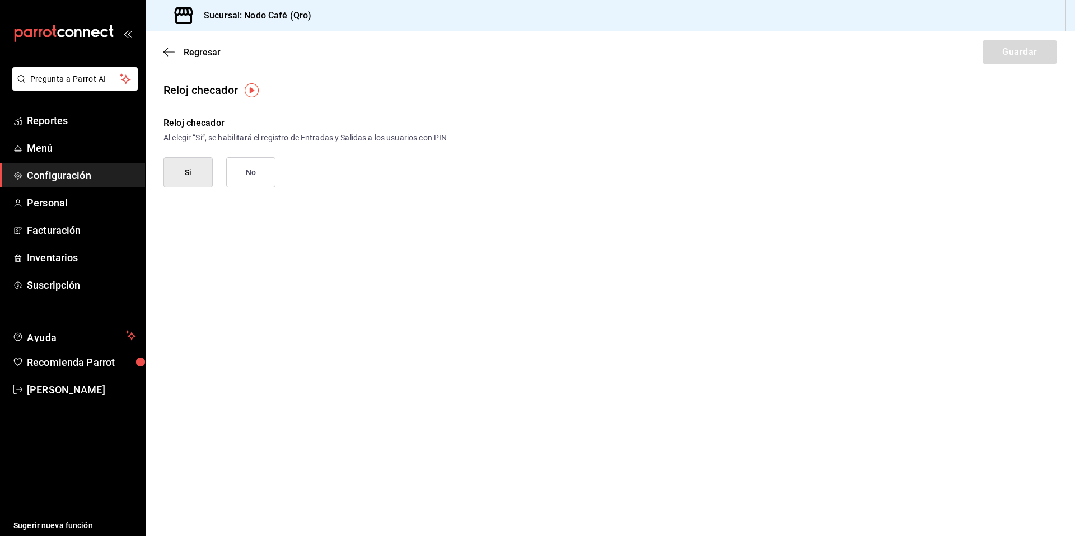
click at [198, 177] on button "Si" at bounding box center [188, 172] width 49 height 30
click at [1010, 50] on button "Guardar" at bounding box center [1020, 52] width 74 height 24
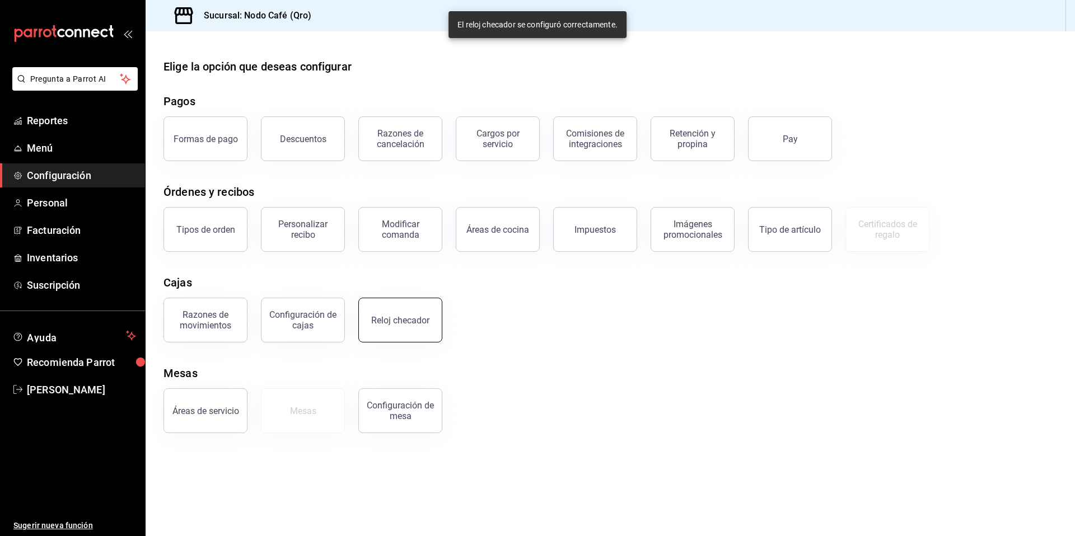
click at [417, 316] on div "Reloj checador" at bounding box center [400, 320] width 58 height 11
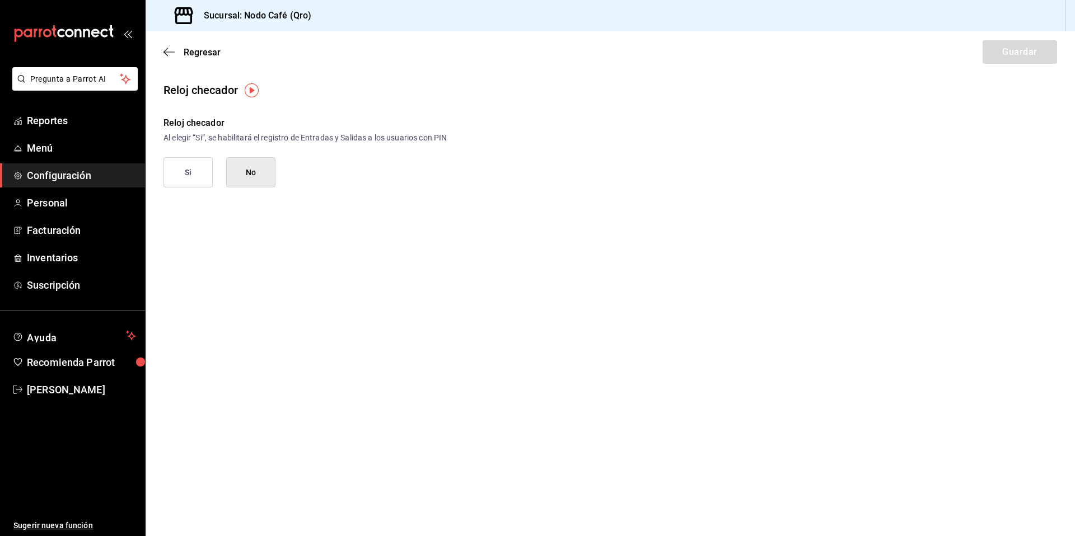
click at [254, 93] on img "button" at bounding box center [252, 90] width 14 height 14
click at [290, 89] on div "Reloj checador" at bounding box center [611, 90] width 930 height 17
click at [203, 53] on span "Regresar" at bounding box center [202, 52] width 37 height 11
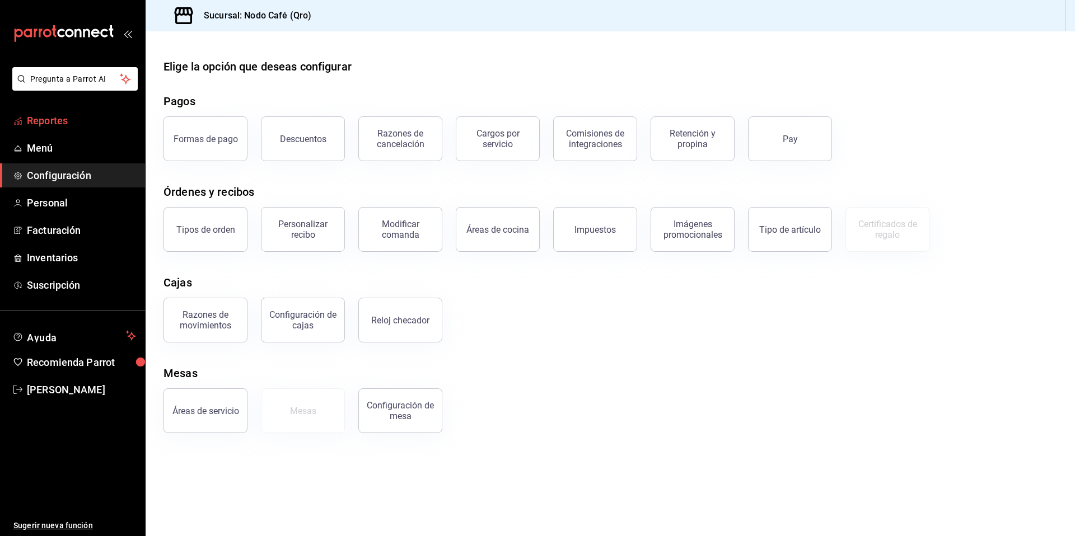
click at [62, 125] on span "Reportes" at bounding box center [81, 120] width 109 height 15
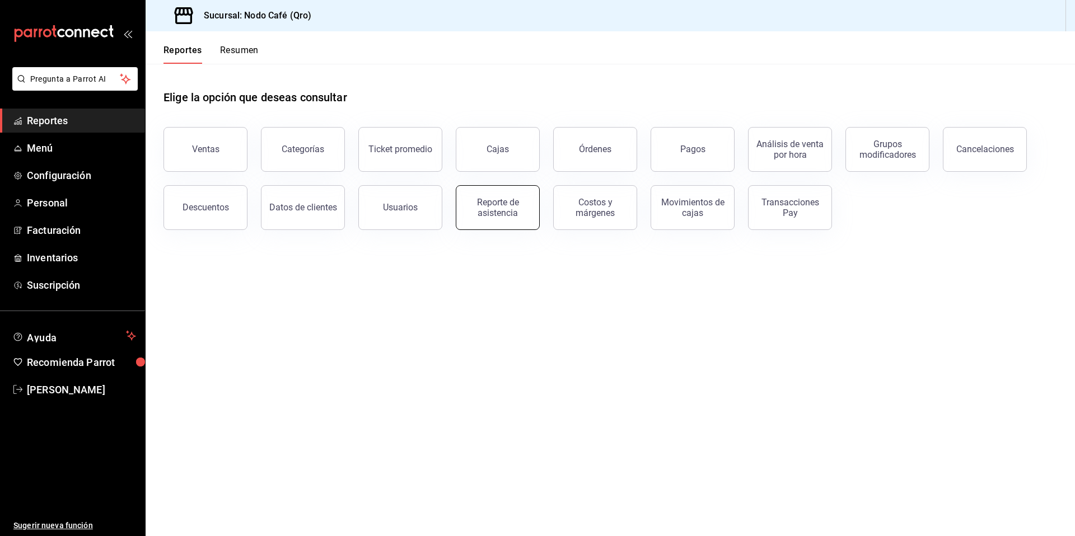
click at [492, 217] on div "Reporte de asistencia" at bounding box center [497, 207] width 69 height 21
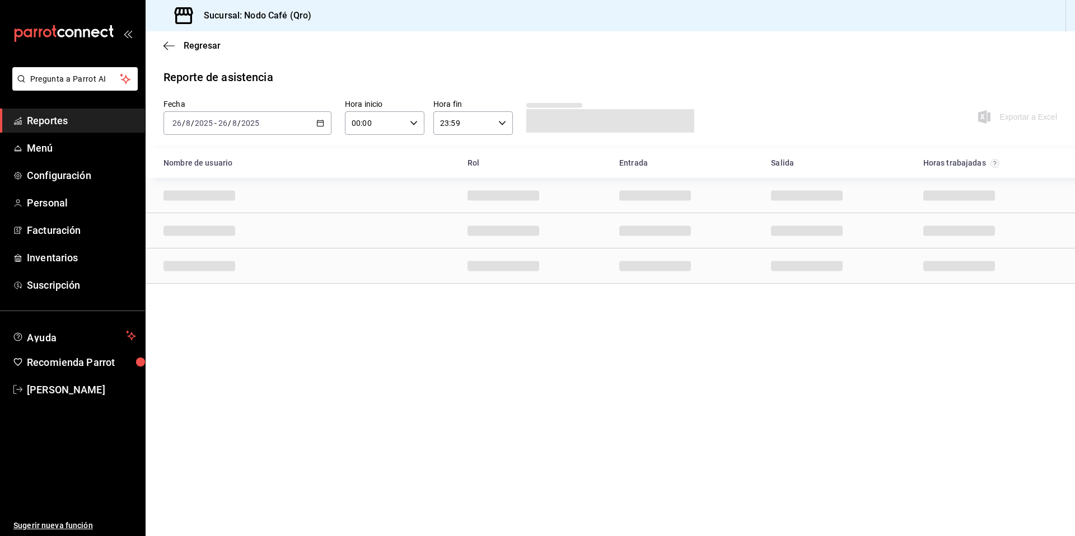
click at [321, 122] on \(Stroke\) "button" at bounding box center [321, 122] width 6 height 1
click at [232, 206] on span "Semana actual" at bounding box center [216, 208] width 87 height 12
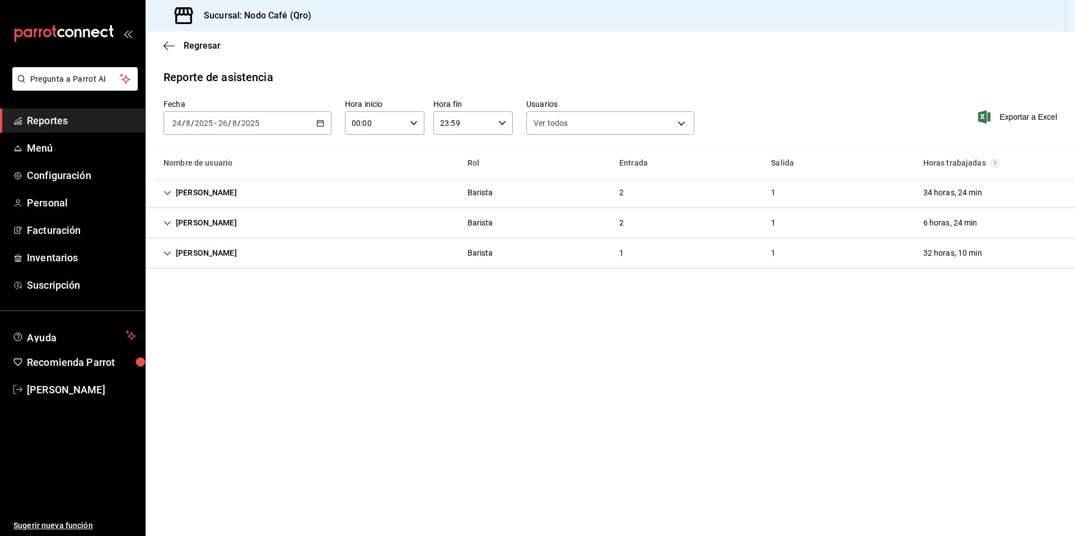
click at [170, 192] on icon "Cell" at bounding box center [168, 193] width 8 height 8
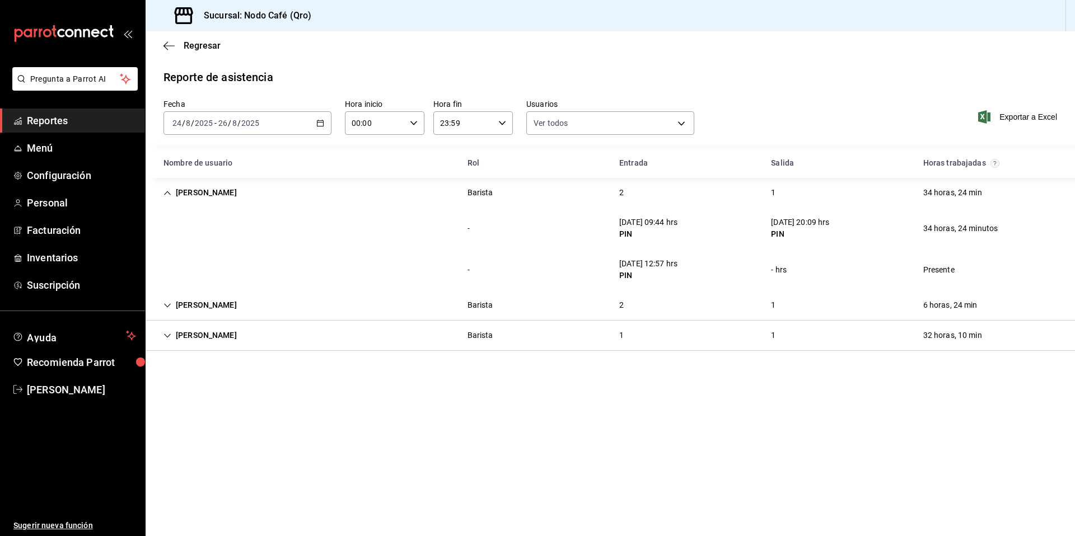
click at [167, 193] on icon "Cell" at bounding box center [168, 193] width 8 height 8
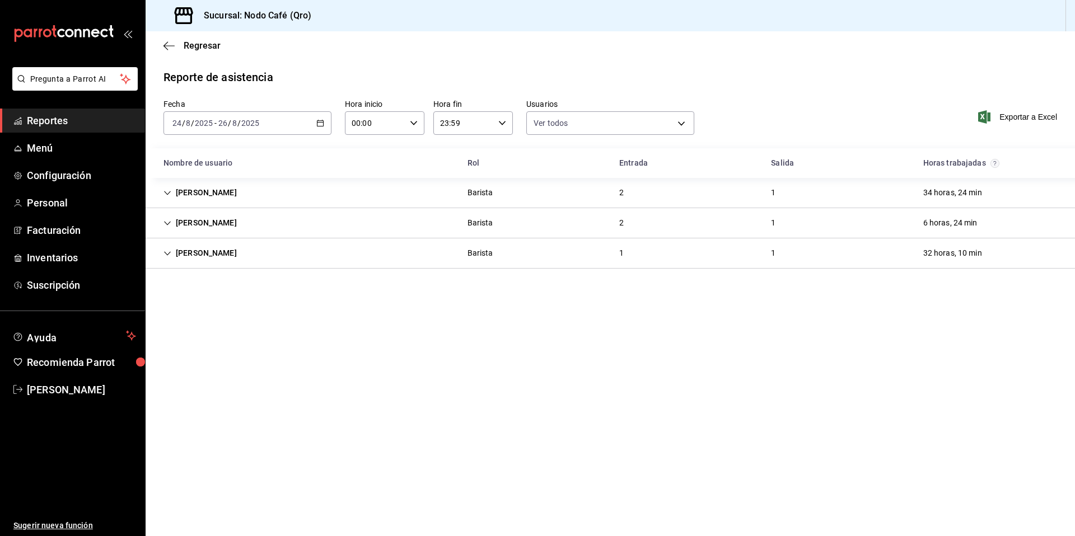
click at [169, 221] on icon "Cell" at bounding box center [168, 224] width 8 height 8
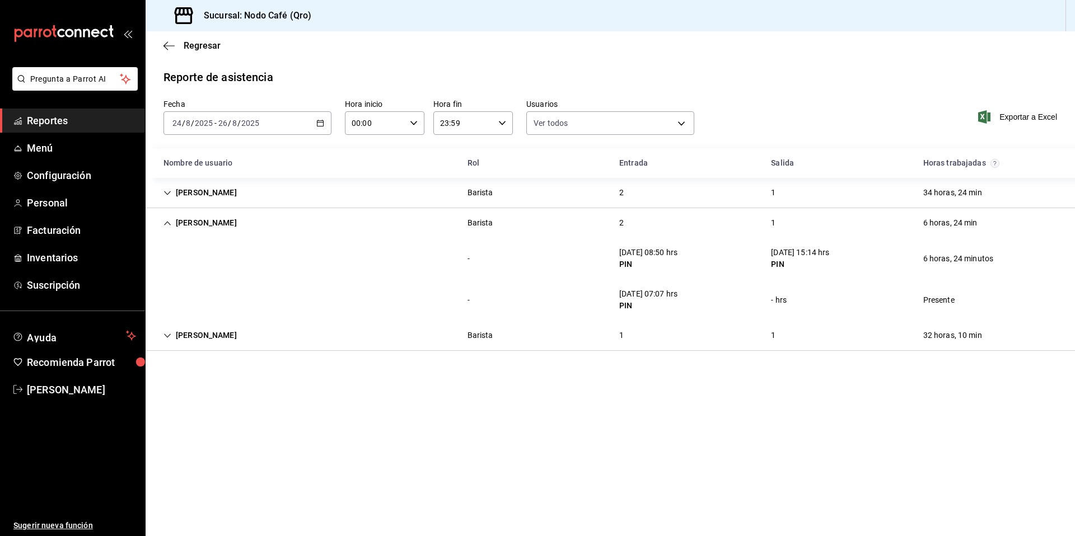
click at [171, 222] on icon "Cell" at bounding box center [168, 224] width 8 height 8
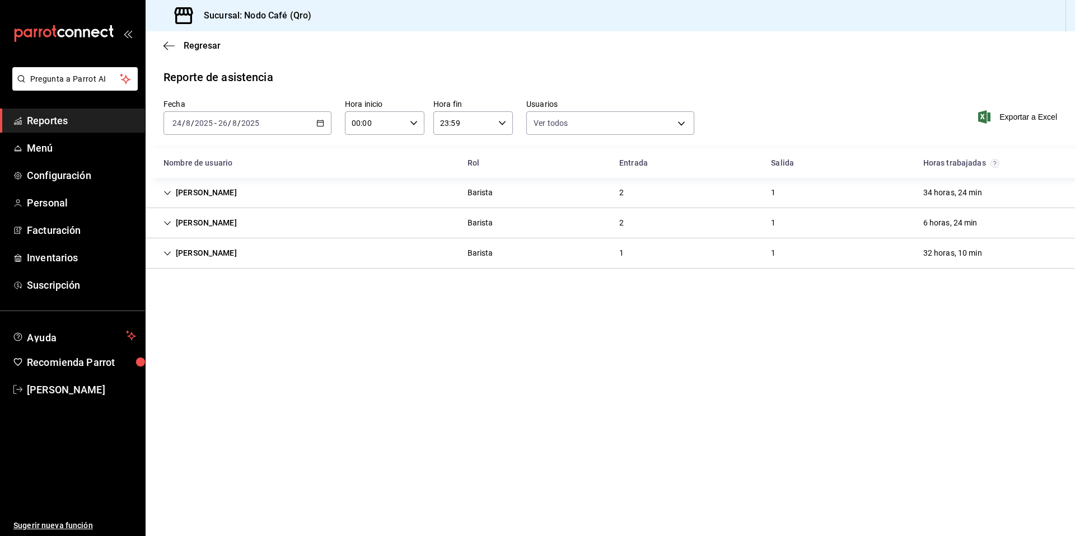
click at [169, 253] on icon "Cell" at bounding box center [167, 253] width 7 height 4
click at [172, 43] on icon "button" at bounding box center [169, 46] width 11 height 10
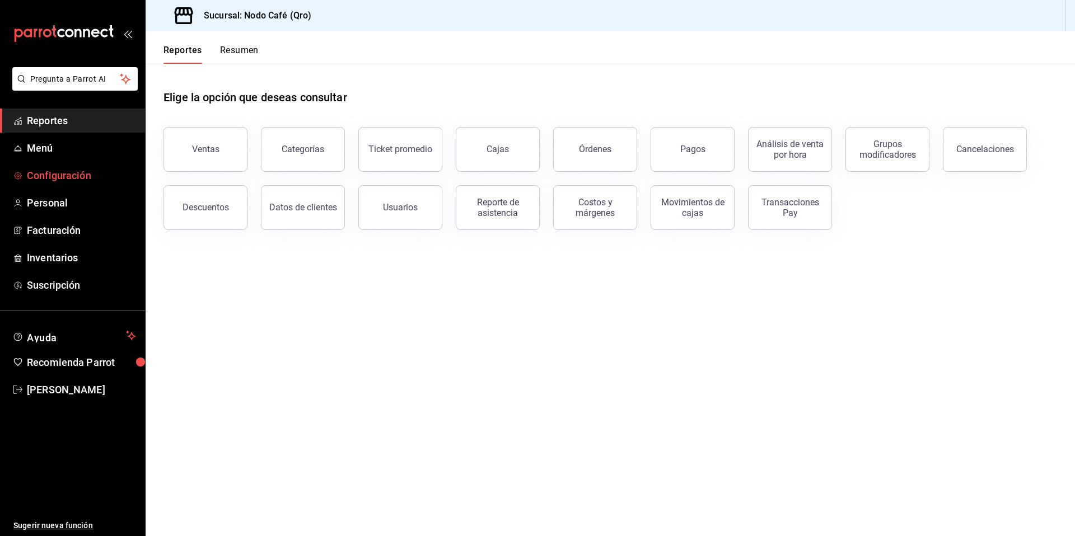
click at [60, 172] on span "Configuración" at bounding box center [81, 175] width 109 height 15
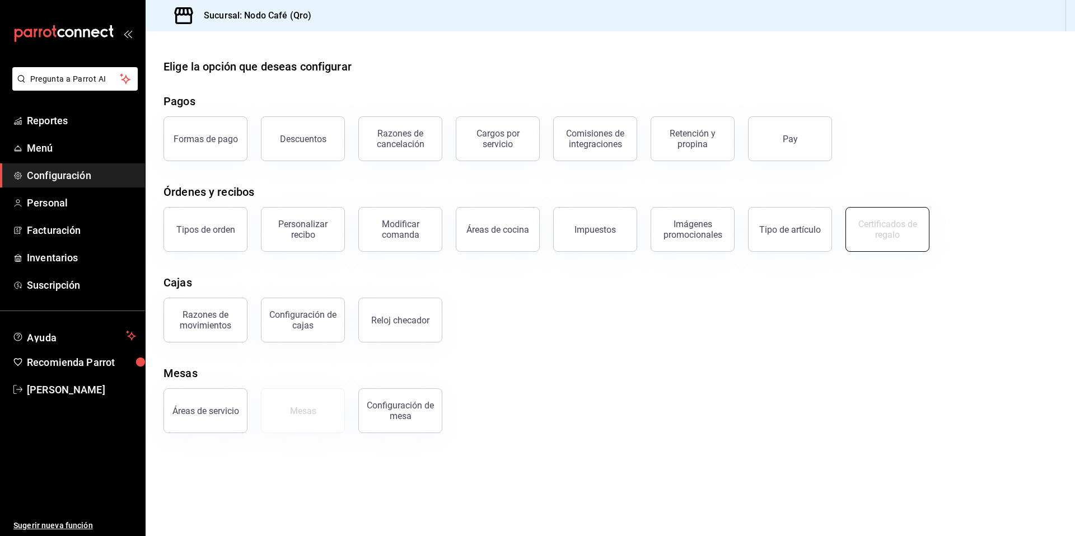
click at [896, 244] on button "Certificados de regalo" at bounding box center [888, 229] width 84 height 45
click at [882, 234] on div "Certificados de regalo" at bounding box center [887, 229] width 69 height 21
click at [882, 240] on button "Certificados de regalo" at bounding box center [888, 229] width 84 height 45
click at [49, 282] on span "Suscripción" at bounding box center [81, 285] width 109 height 15
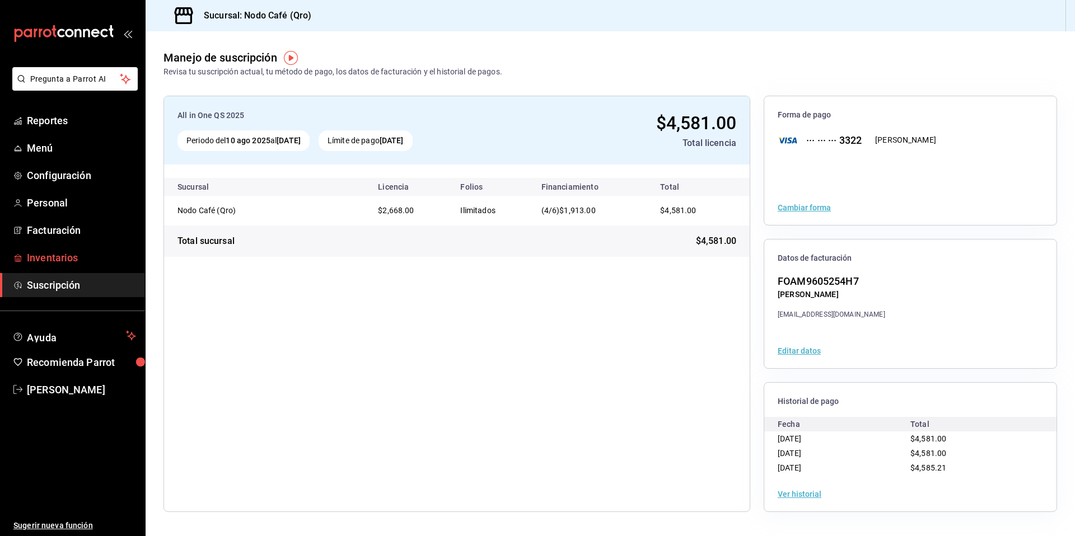
click at [43, 259] on span "Inventarios" at bounding box center [81, 257] width 109 height 15
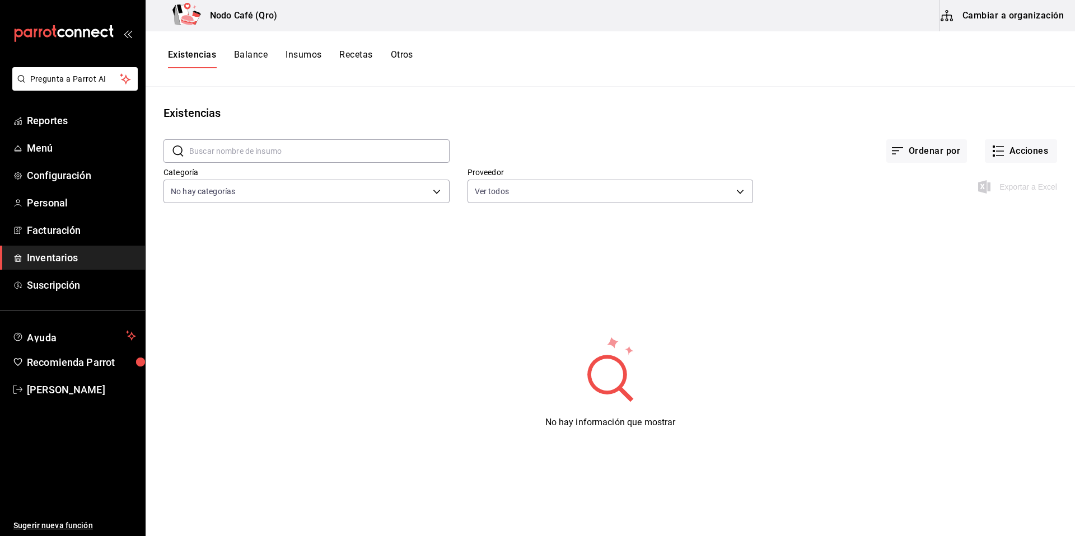
click at [252, 55] on button "Balance" at bounding box center [251, 58] width 34 height 19
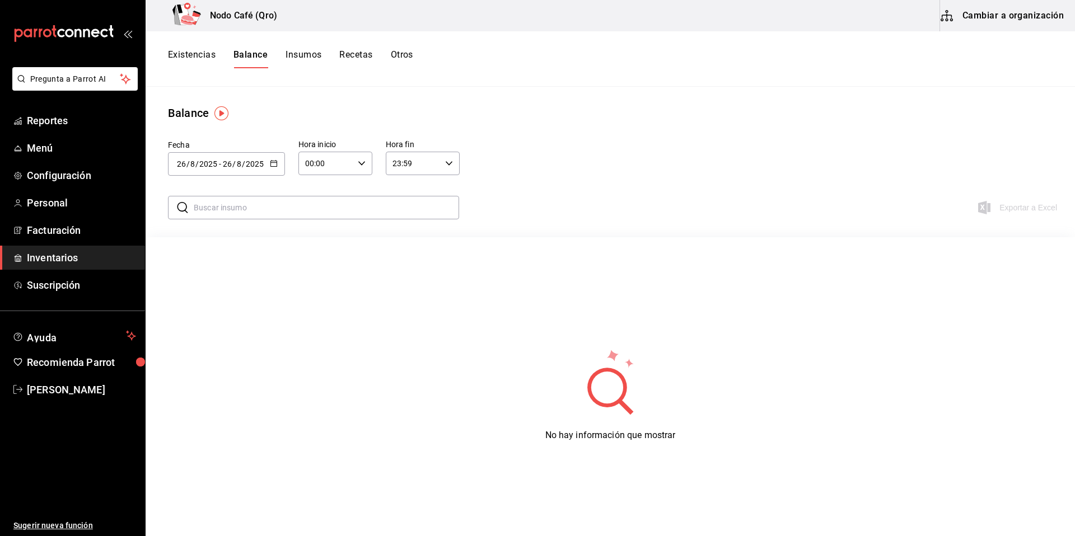
click at [315, 54] on button "Insumos" at bounding box center [304, 58] width 36 height 19
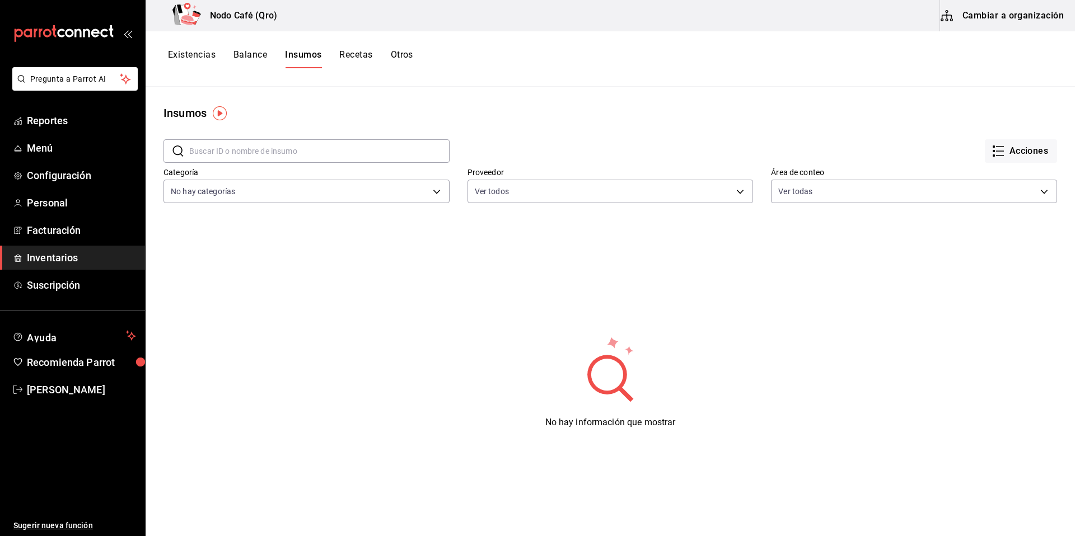
click at [359, 54] on button "Recetas" at bounding box center [355, 58] width 33 height 19
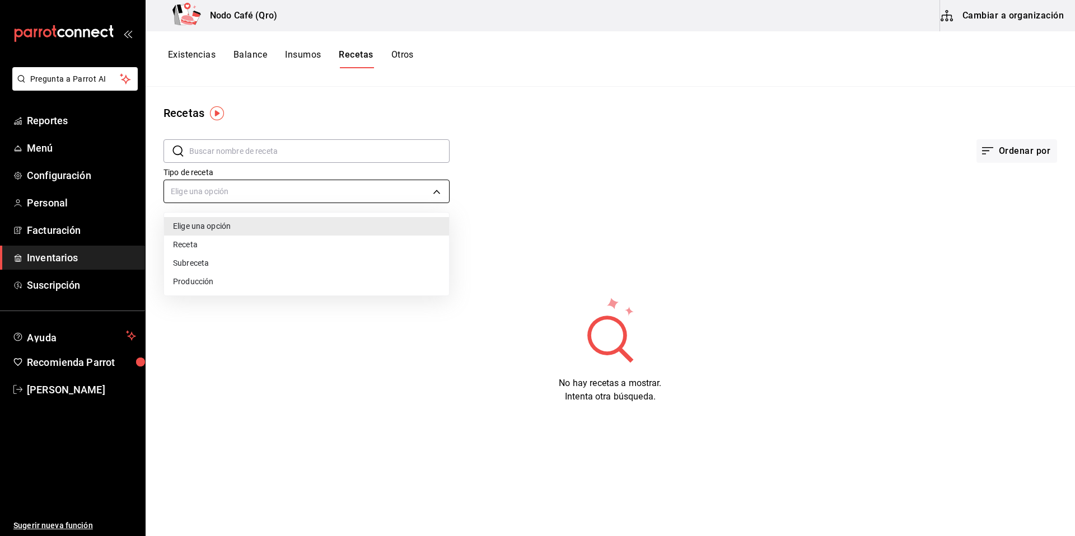
click at [429, 192] on body "Pregunta a Parrot AI Reportes Menú Configuración Personal Facturación Inventari…" at bounding box center [537, 264] width 1075 height 529
click at [198, 247] on li "Receta" at bounding box center [306, 245] width 285 height 18
type input "PRODUCT"
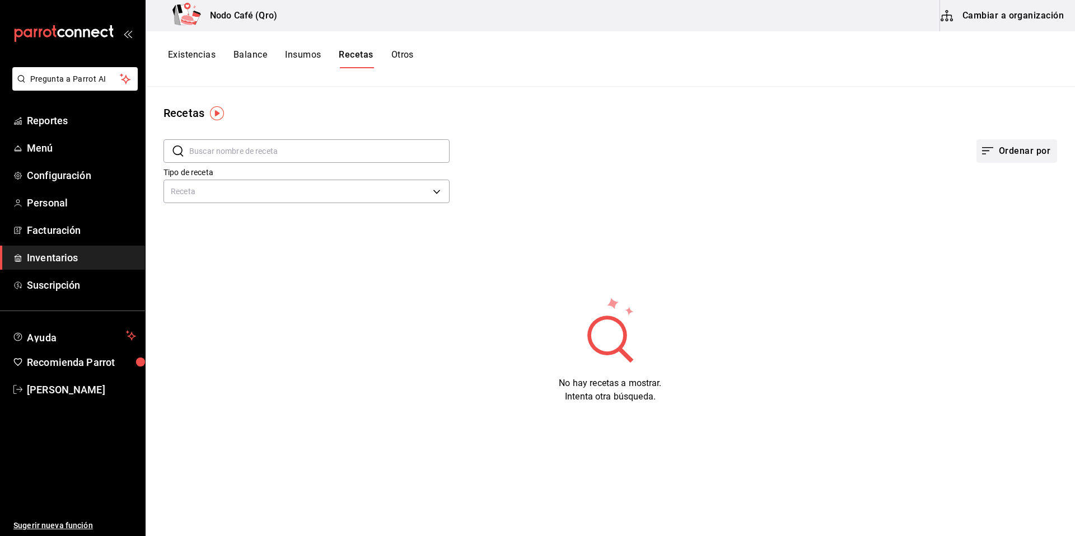
click at [1009, 152] on button "Ordenar por" at bounding box center [1017, 151] width 81 height 24
click at [1009, 152] on div at bounding box center [537, 268] width 1075 height 536
click at [977, 13] on button "Cambiar a organización" at bounding box center [1003, 15] width 126 height 31
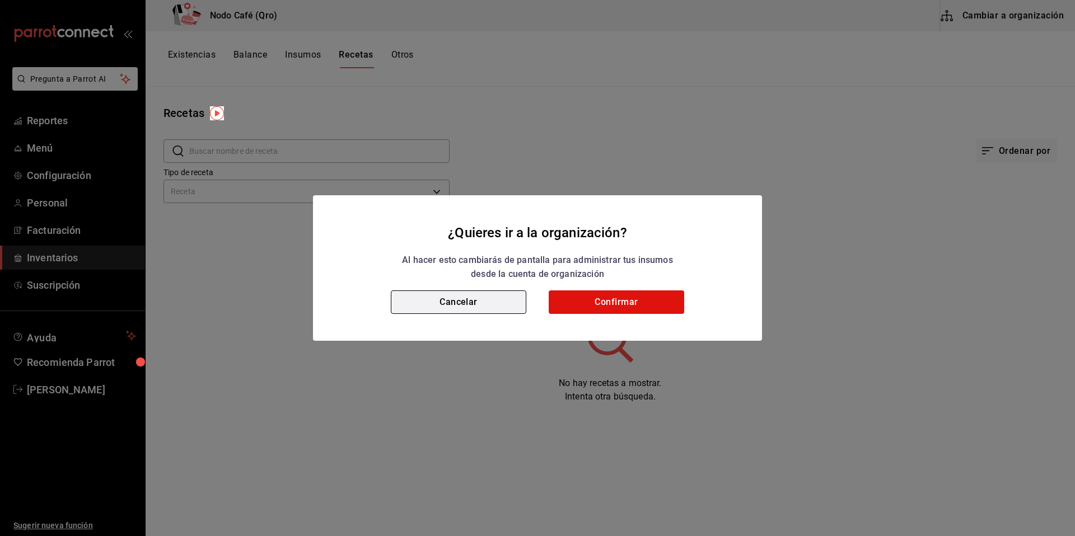
click at [469, 306] on button "Cancelar" at bounding box center [459, 303] width 136 height 24
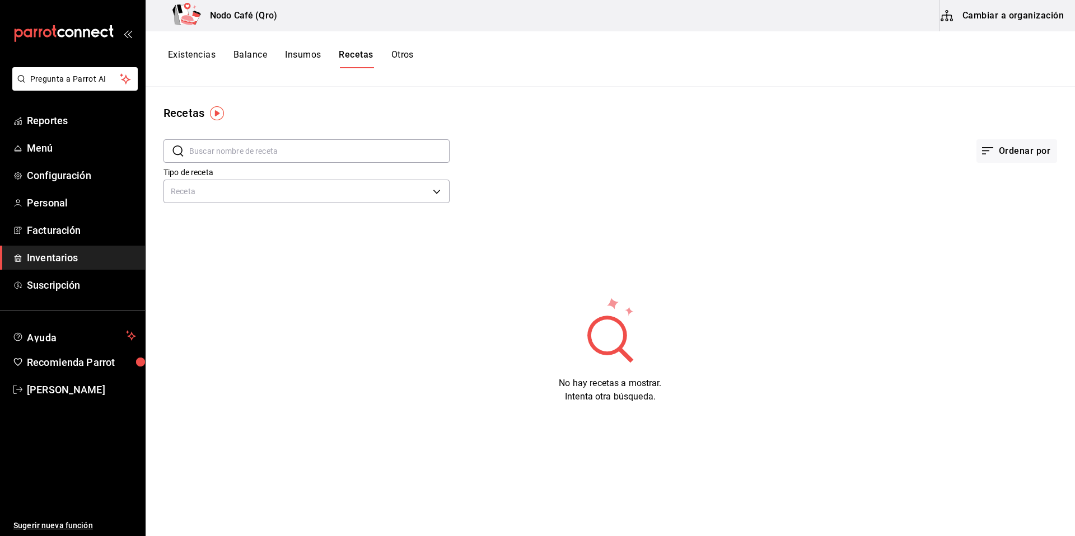
click at [972, 15] on button "Cambiar a organización" at bounding box center [1003, 15] width 126 height 31
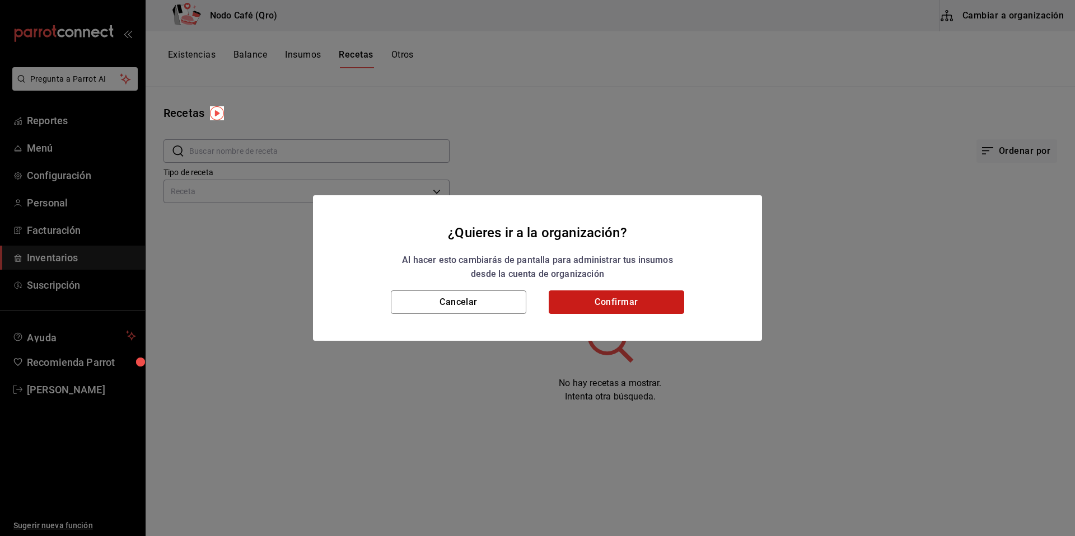
click at [612, 305] on button "Confirmar" at bounding box center [617, 303] width 136 height 24
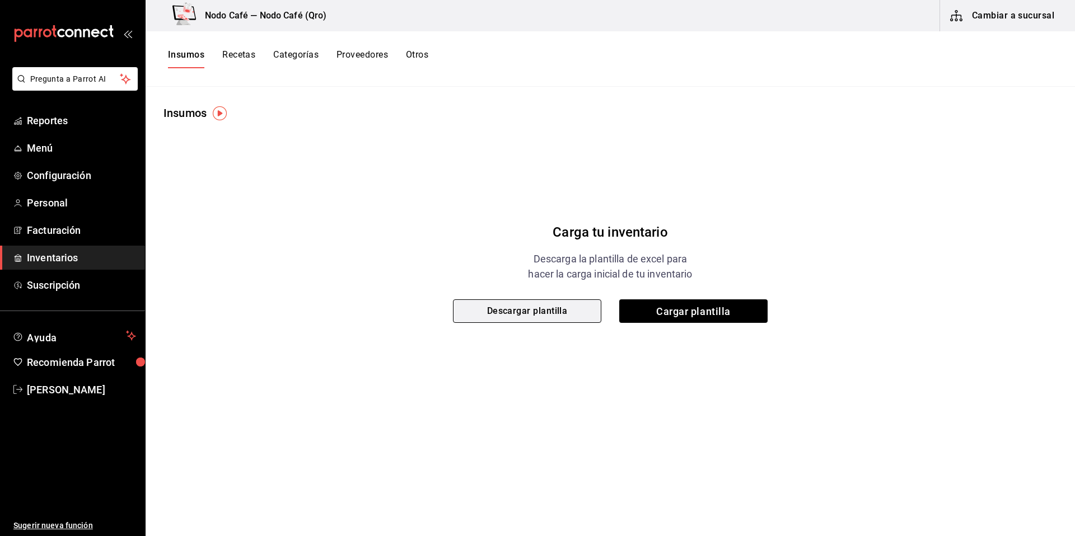
click at [545, 312] on button "Descargar plantilla" at bounding box center [527, 312] width 148 height 24
click at [244, 54] on button "Recetas" at bounding box center [238, 58] width 33 height 19
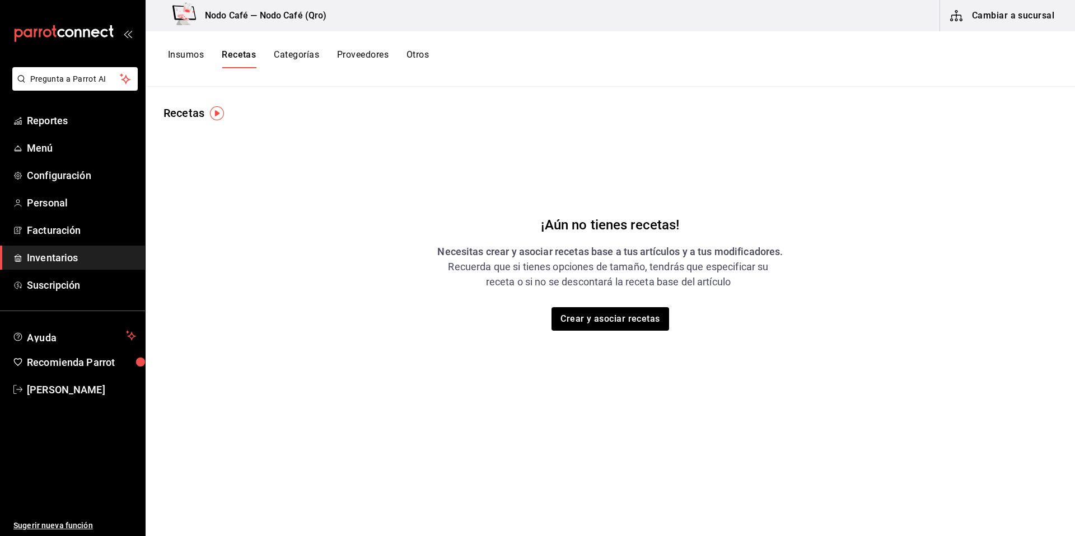
click at [297, 49] on button "Categorías" at bounding box center [296, 58] width 45 height 19
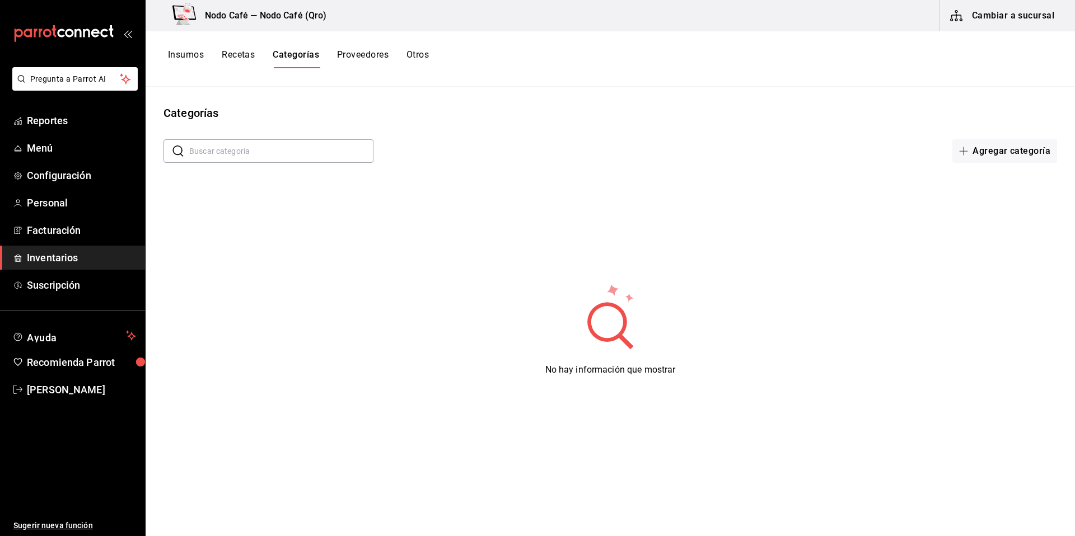
click at [366, 57] on button "Proveedores" at bounding box center [363, 58] width 52 height 19
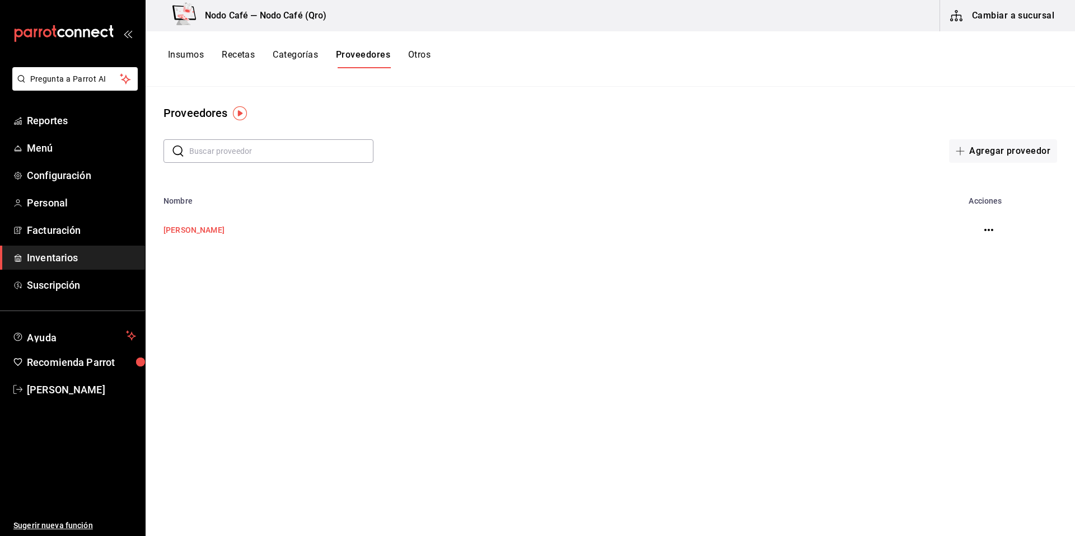
click at [243, 231] on td "[PERSON_NAME]" at bounding box center [527, 230] width 762 height 49
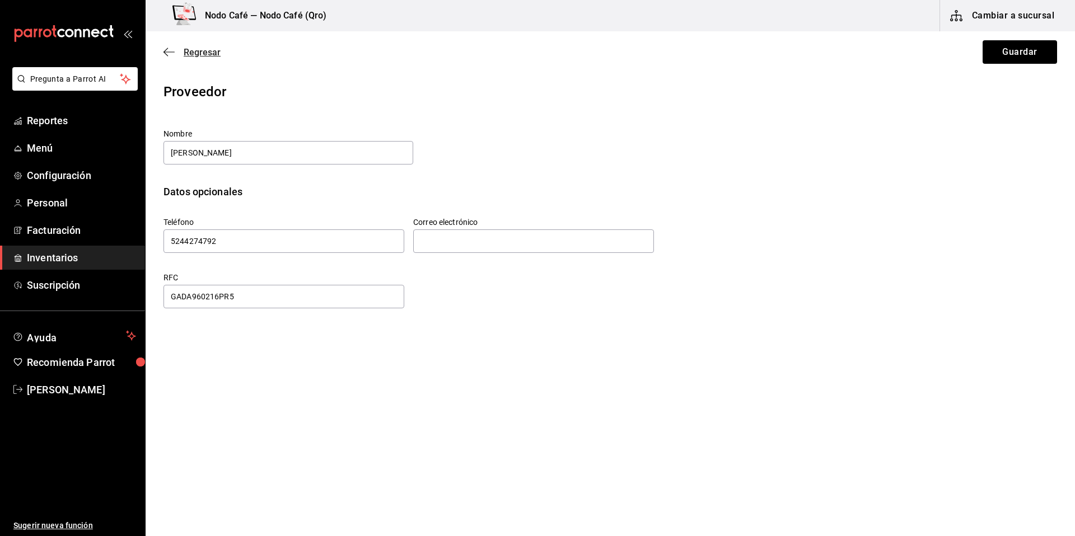
click at [206, 52] on span "Regresar" at bounding box center [202, 52] width 37 height 11
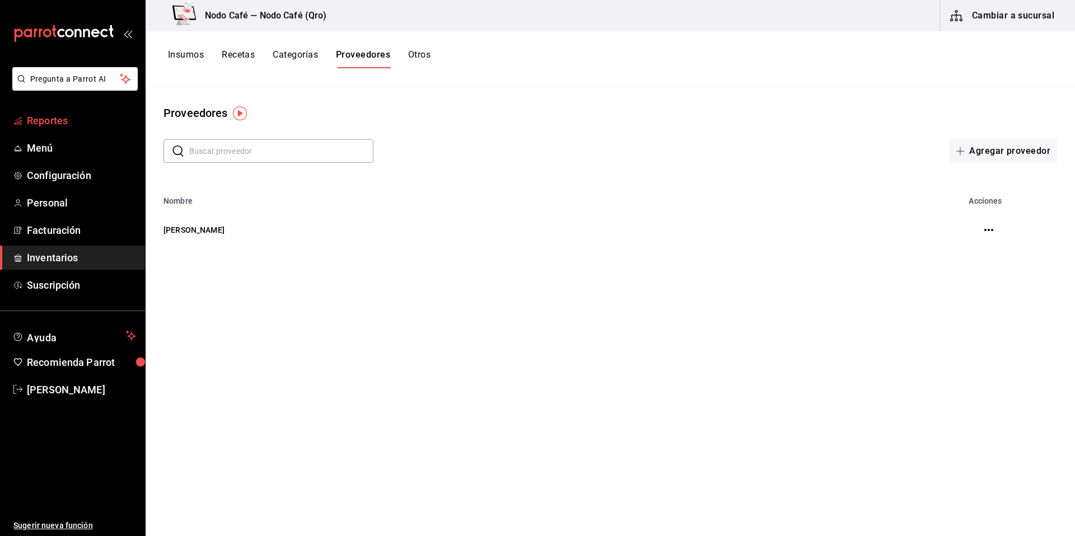
click at [49, 125] on span "Reportes" at bounding box center [81, 120] width 109 height 15
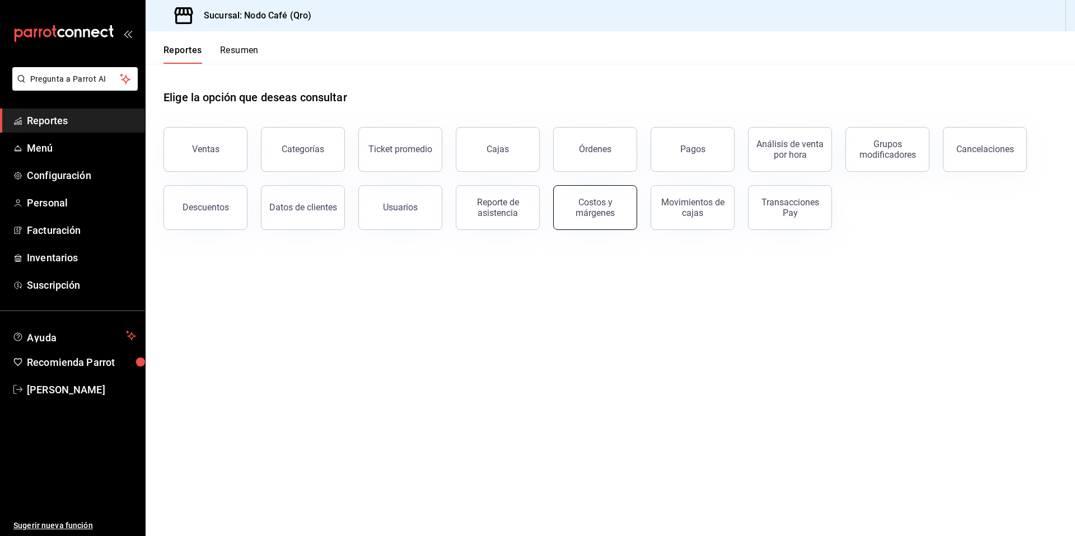
click at [598, 209] on div "Costos y márgenes" at bounding box center [595, 207] width 69 height 21
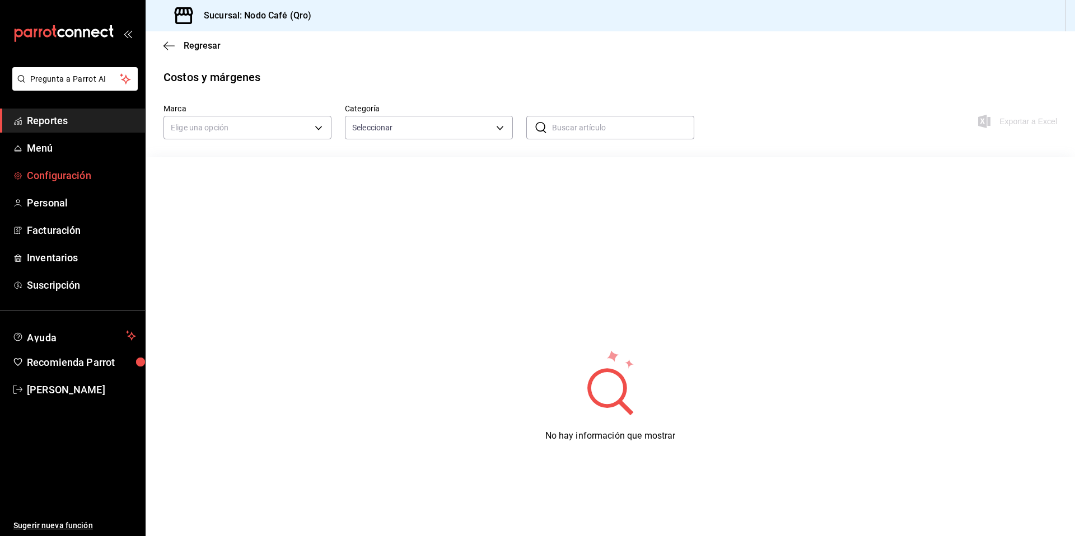
click at [58, 175] on span "Configuración" at bounding box center [81, 175] width 109 height 15
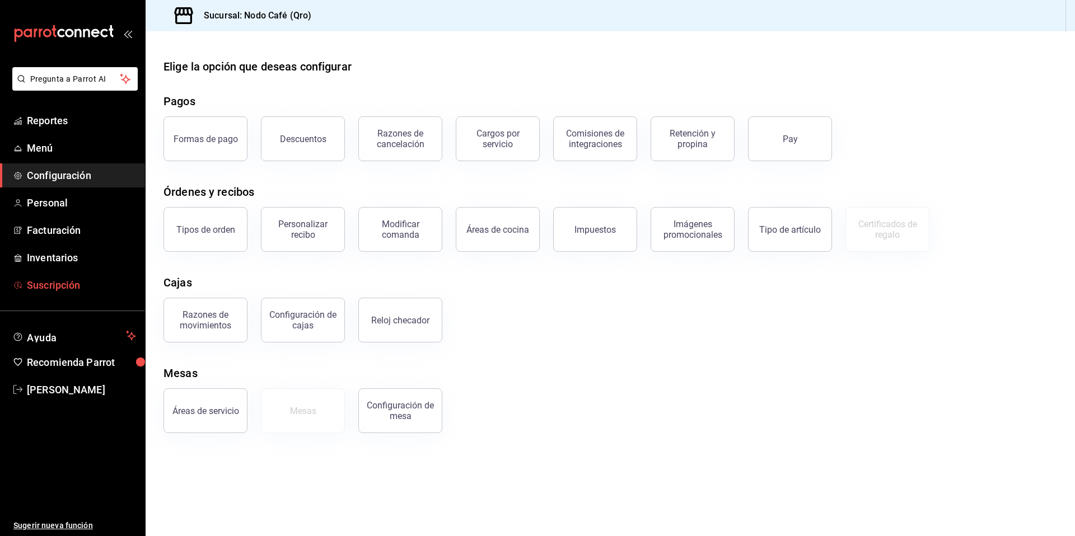
click at [68, 282] on span "Suscripción" at bounding box center [81, 285] width 109 height 15
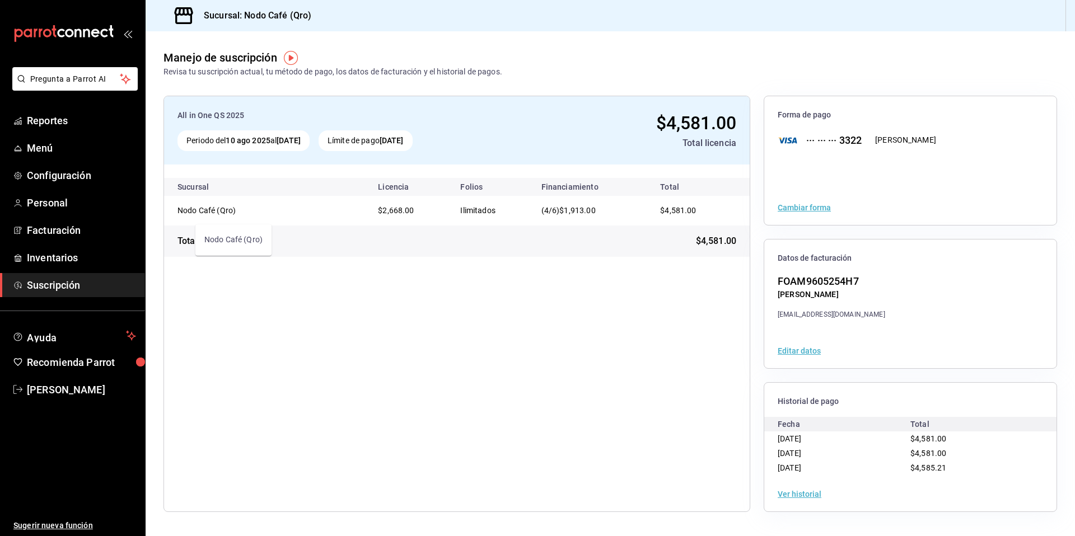
click at [185, 211] on div "Nodo Café (Qro)" at bounding box center [234, 210] width 112 height 11
click at [95, 394] on span "[PERSON_NAME]" at bounding box center [81, 389] width 109 height 15
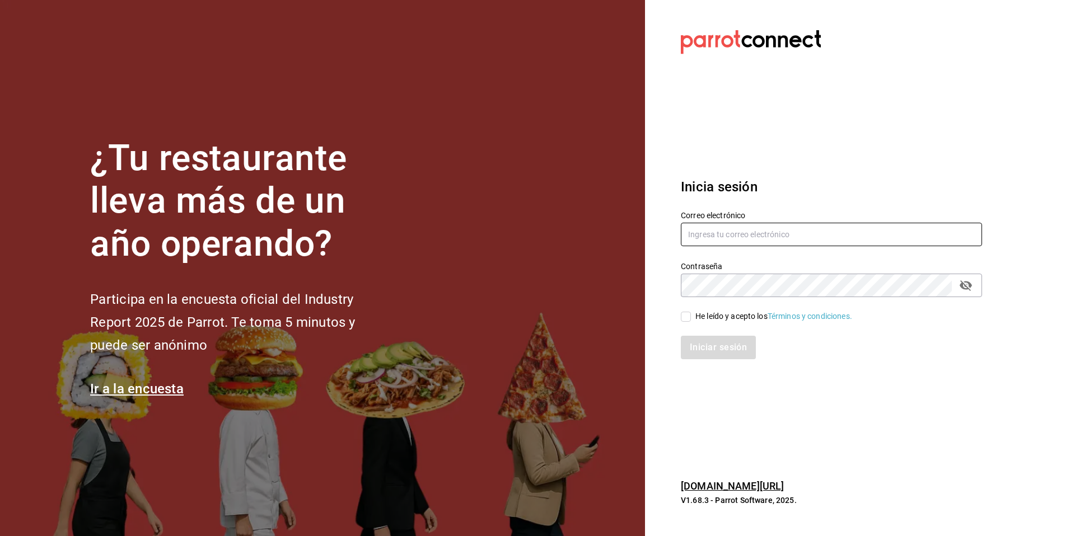
type input "[EMAIL_ADDRESS][DOMAIN_NAME]"
